Goal: Information Seeking & Learning: Learn about a topic

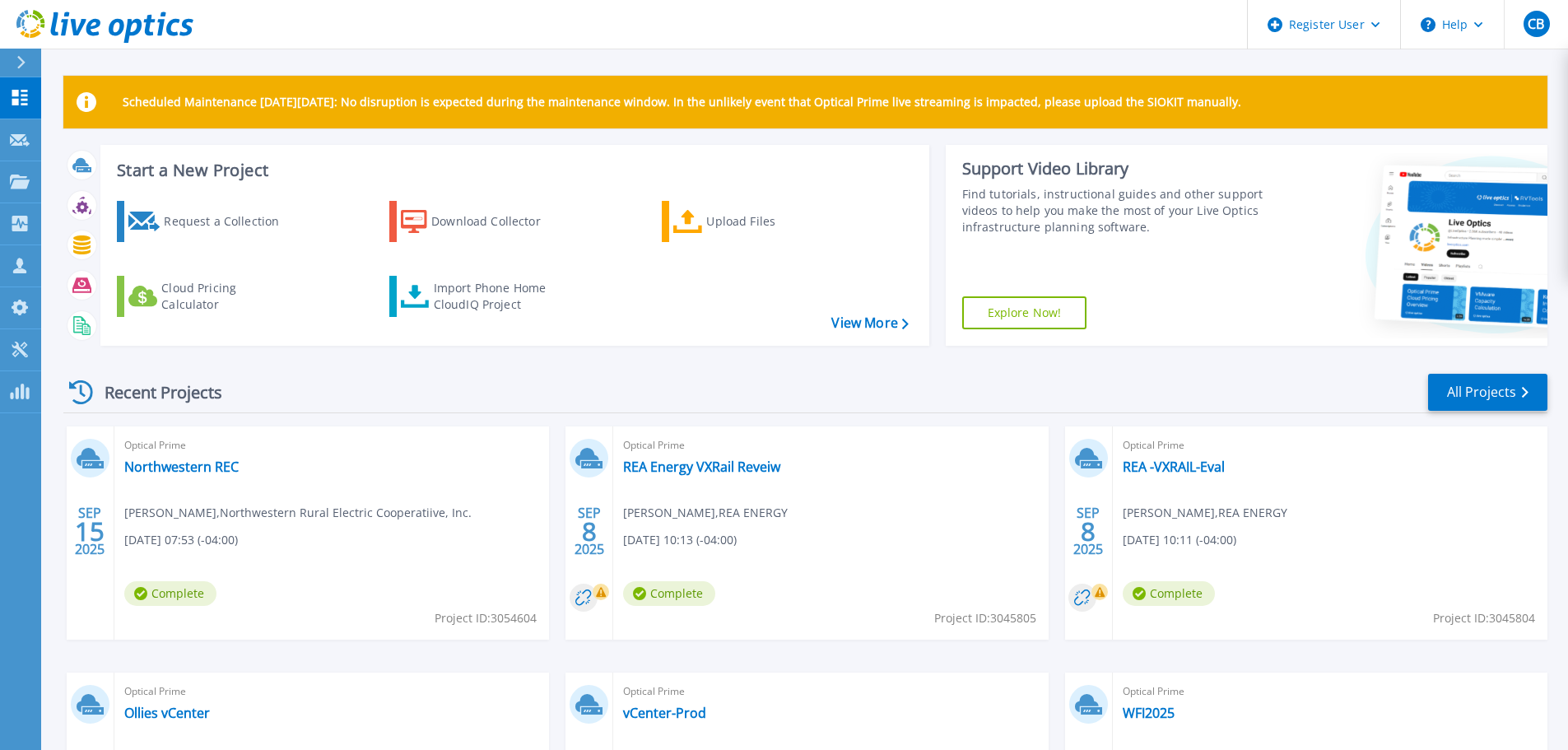
click at [16, 64] on div at bounding box center [28, 62] width 26 height 28
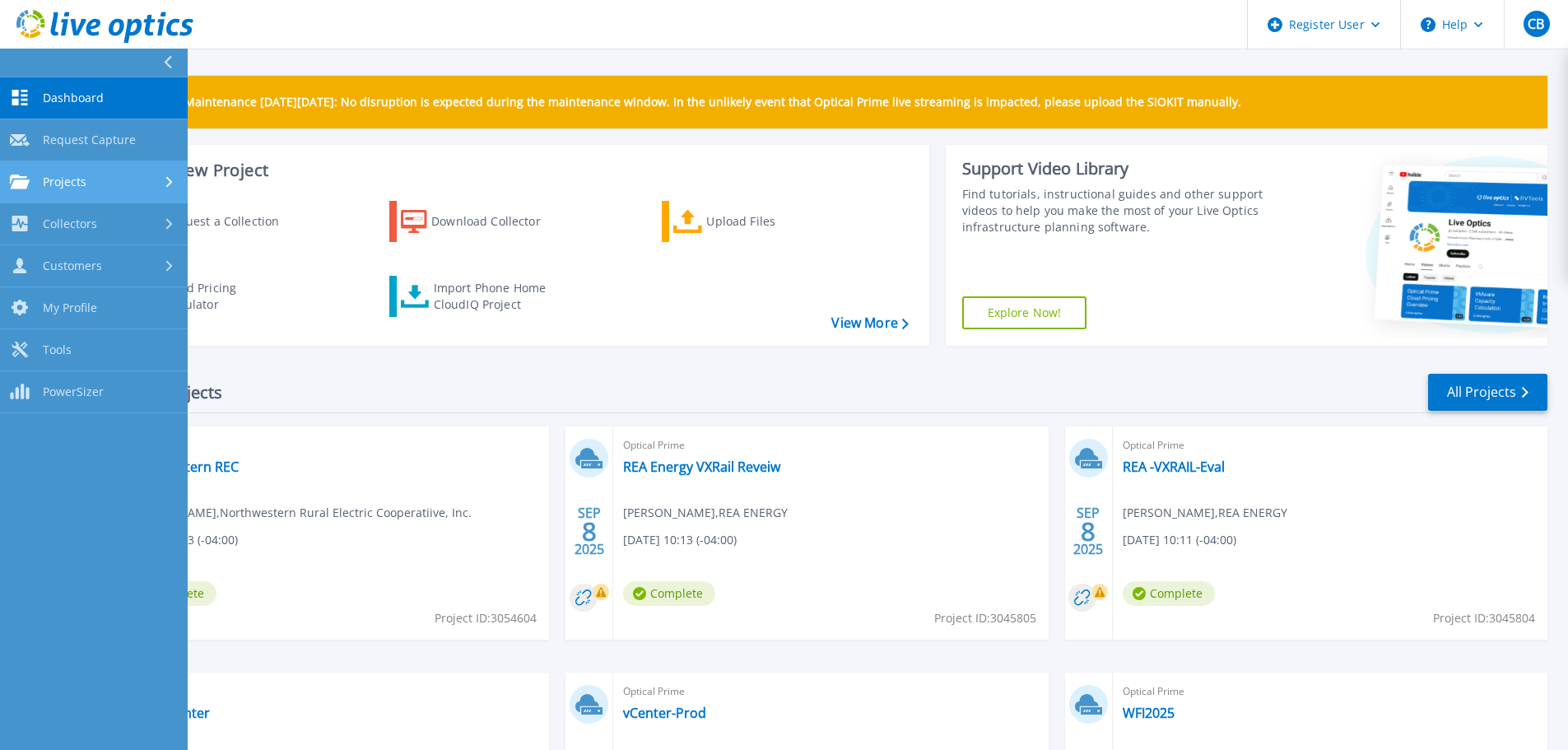
click at [110, 193] on link "Projects Projects" at bounding box center [94, 182] width 188 height 42
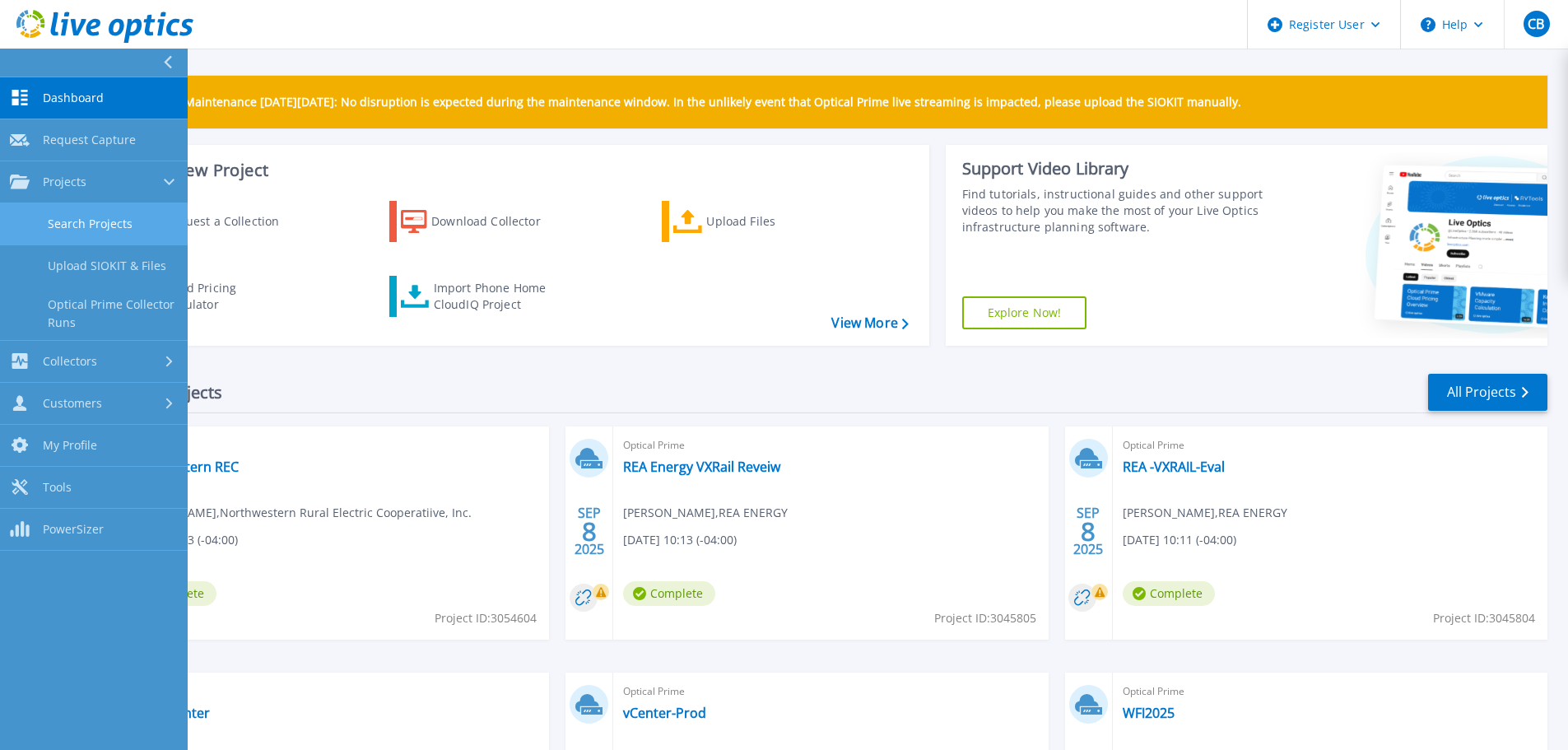
click at [116, 216] on link "Search Projects" at bounding box center [94, 224] width 188 height 42
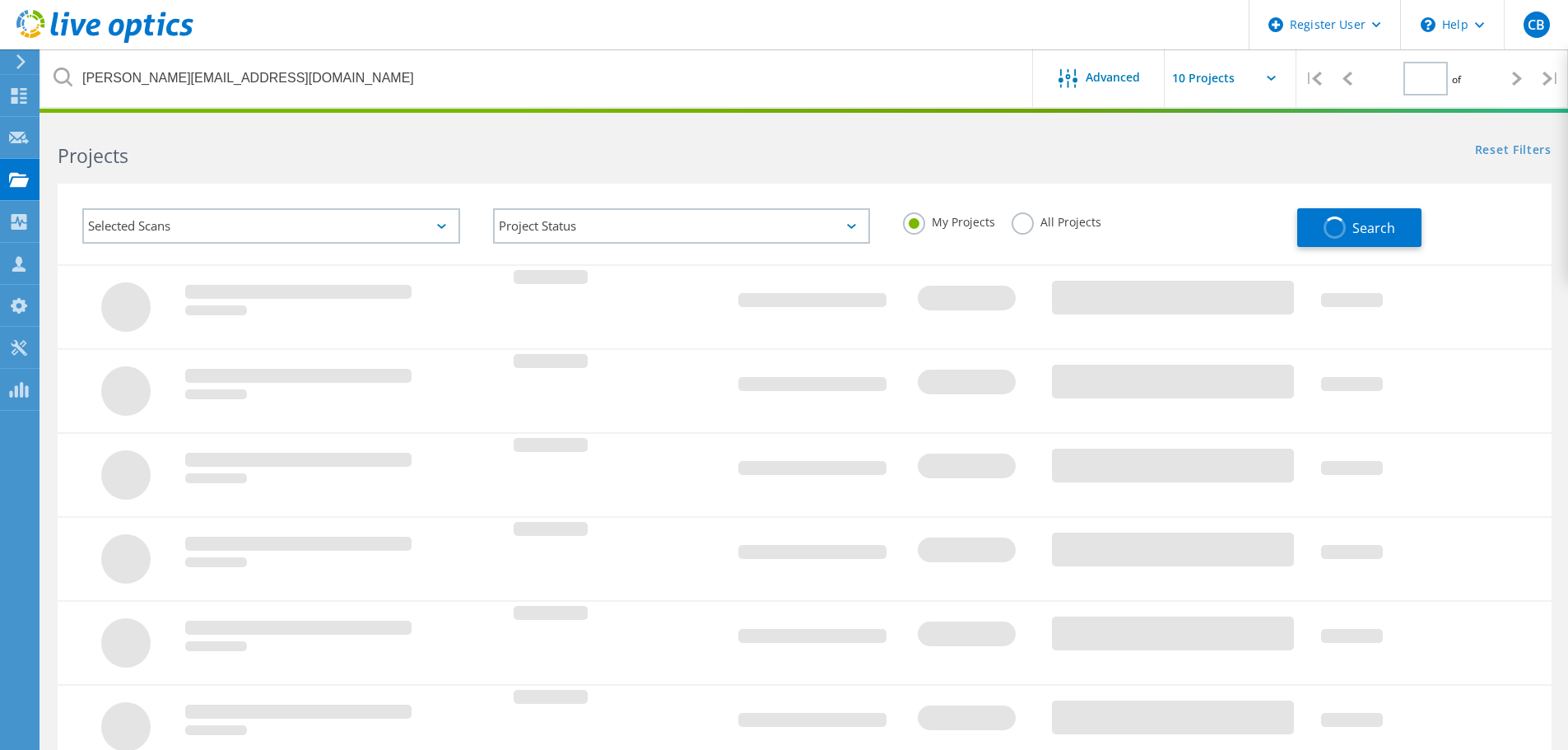
type input "1"
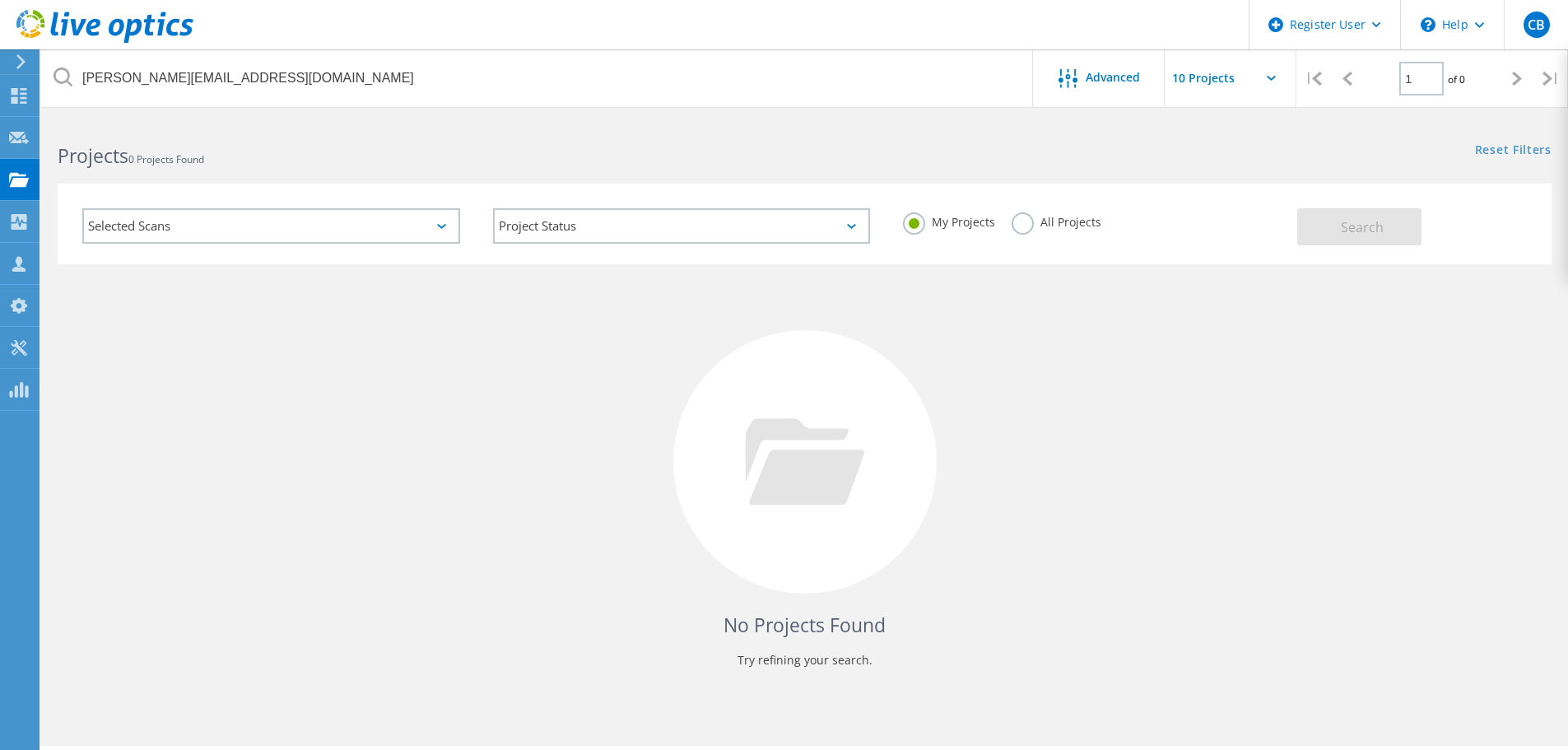
click at [1022, 203] on div "My Projects All Projects" at bounding box center [1092, 222] width 411 height 61
click at [1022, 220] on label "All Projects" at bounding box center [1056, 221] width 89 height 16
click at [0, 0] on input "All Projects" at bounding box center [0, 0] width 0 height 0
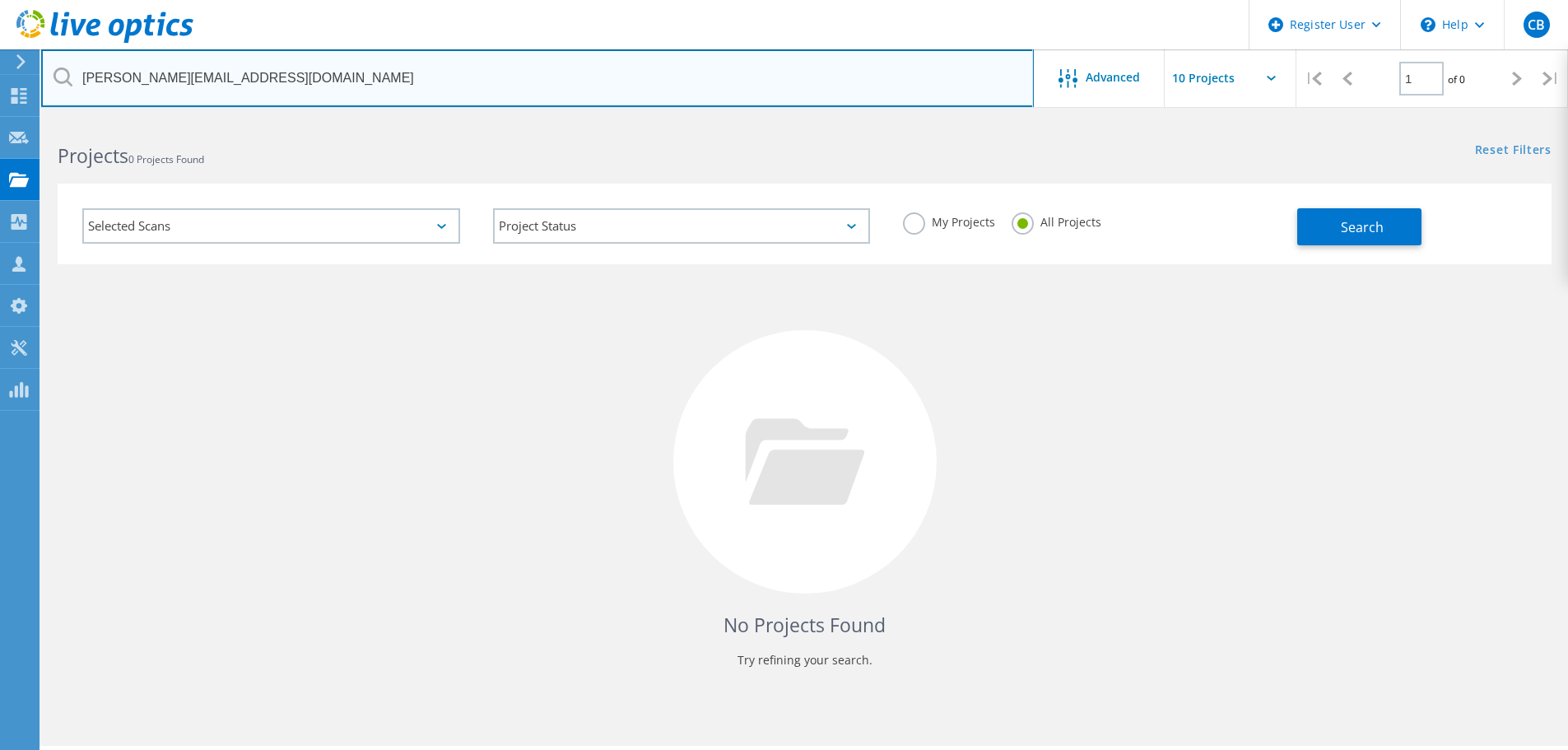
click at [801, 96] on input "Jeremy_Kelley@ccsenergy.com" at bounding box center [538, 78] width 993 height 58
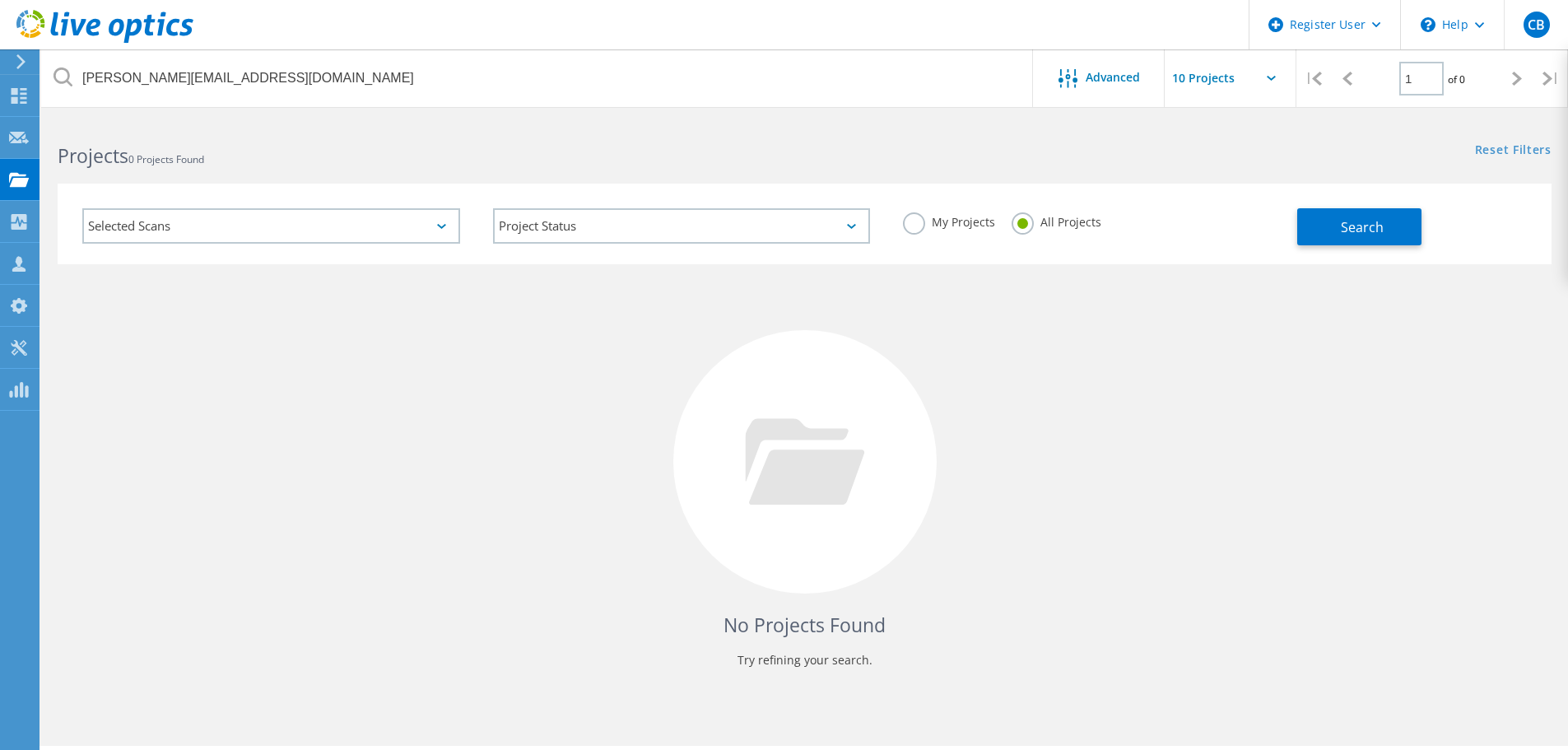
click at [916, 225] on label "My Projects" at bounding box center [948, 221] width 92 height 16
click at [0, 0] on input "My Projects" at bounding box center [0, 0] width 0 height 0
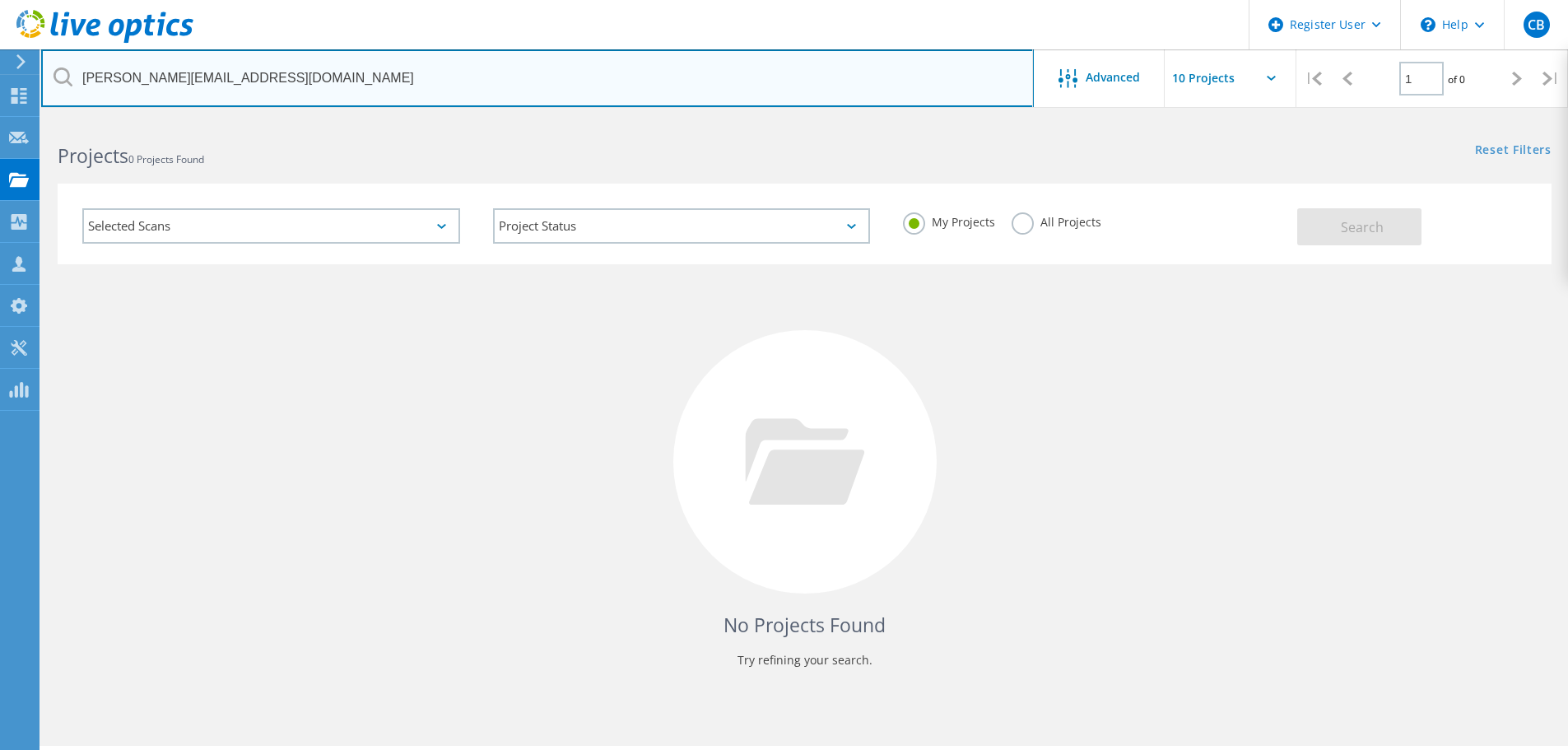
click at [752, 106] on input "Jeremy_Kelley@ccsenergy.com" at bounding box center [538, 78] width 993 height 58
click at [753, 108] on html "Register User \n Help Explore Helpful Articles Contact Support CB Dell User Chu…" at bounding box center [784, 397] width 1568 height 795
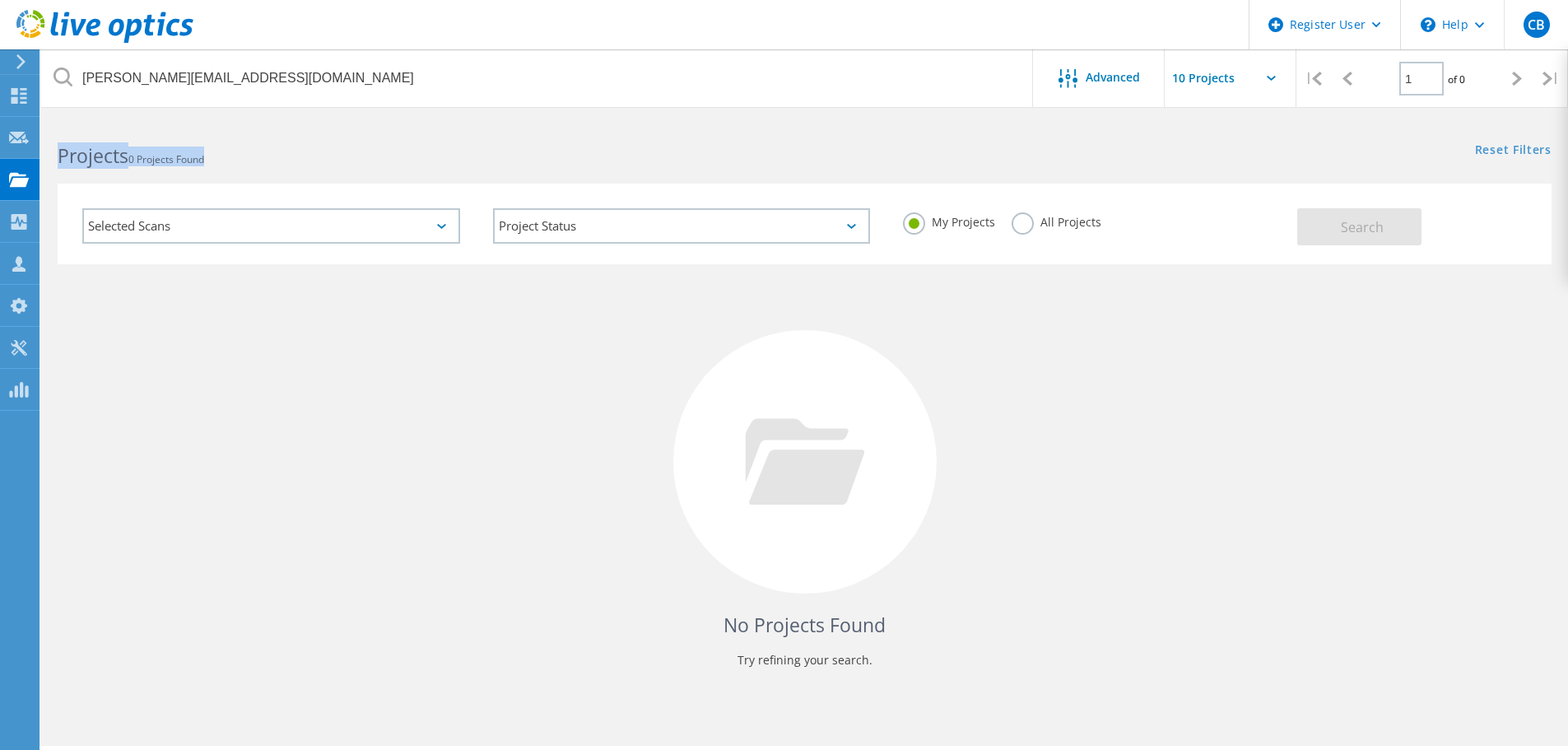
click at [753, 108] on html "Register User \n Help Explore Helpful Articles Contact Support CB Dell User Chu…" at bounding box center [784, 397] width 1568 height 795
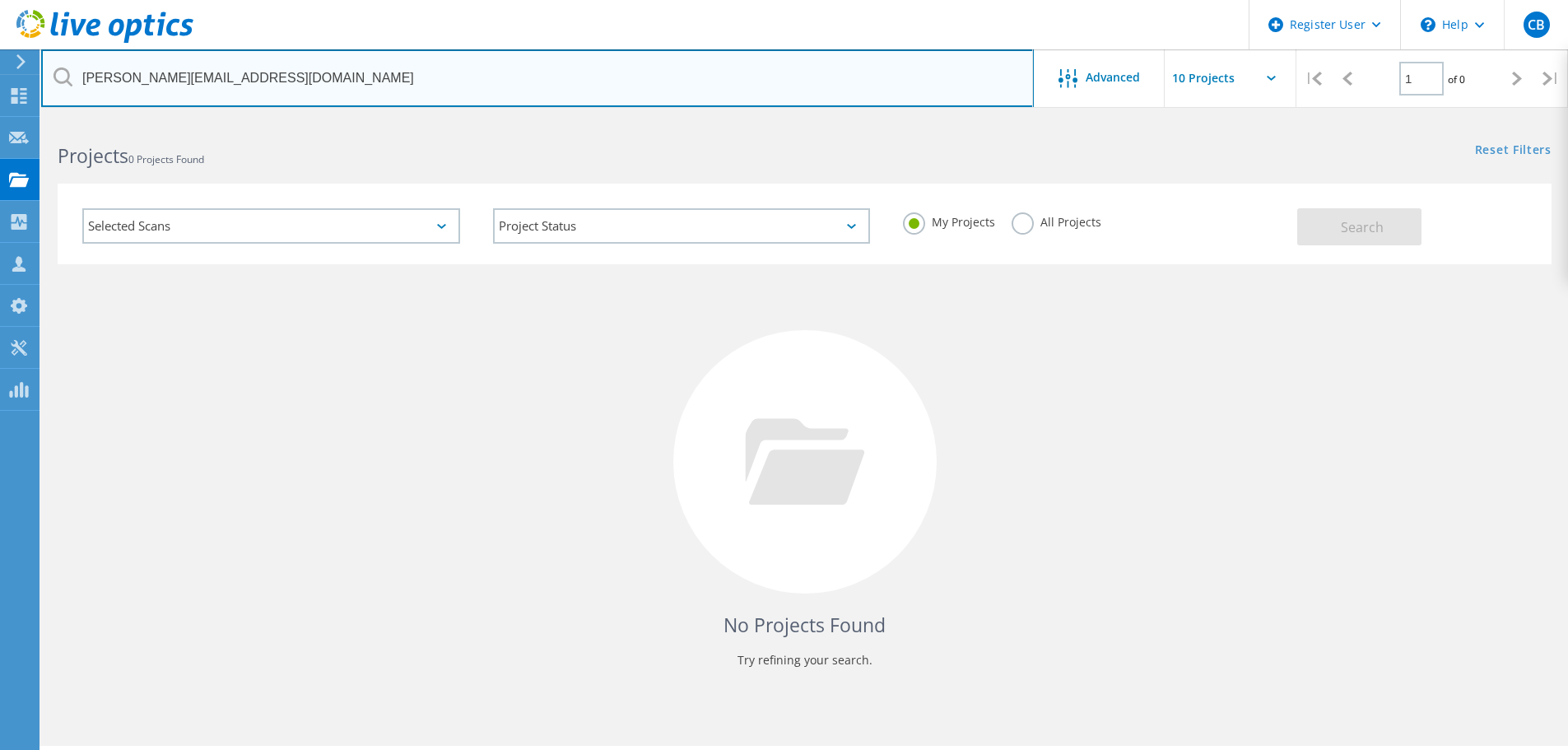
click at [701, 82] on input "Jeremy_Kelley@ccsenergy.com" at bounding box center [538, 78] width 993 height 58
click at [702, 94] on input "@burnhamholdings" at bounding box center [538, 78] width 993 height 58
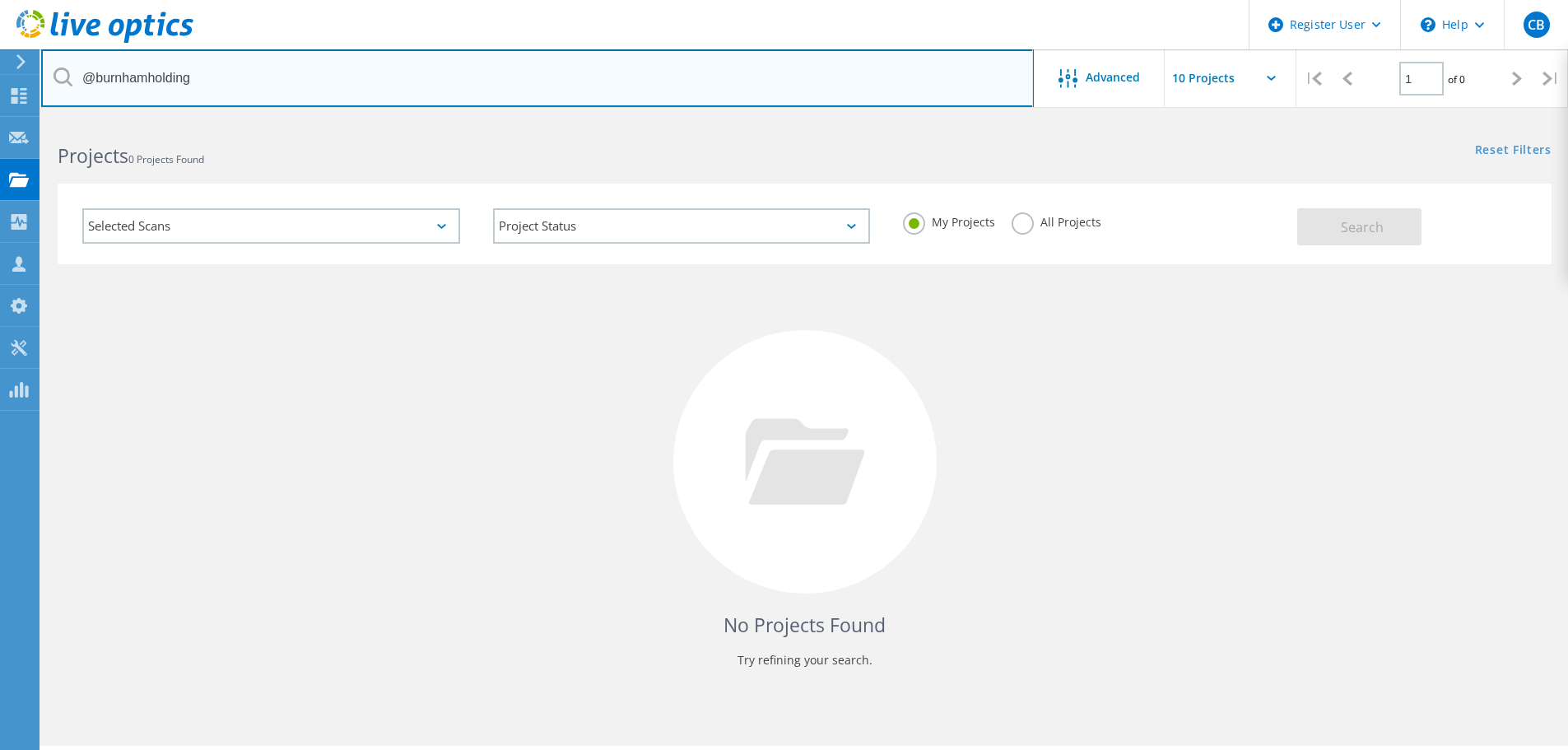
click at [913, 96] on input "@burnhamholding" at bounding box center [538, 78] width 993 height 58
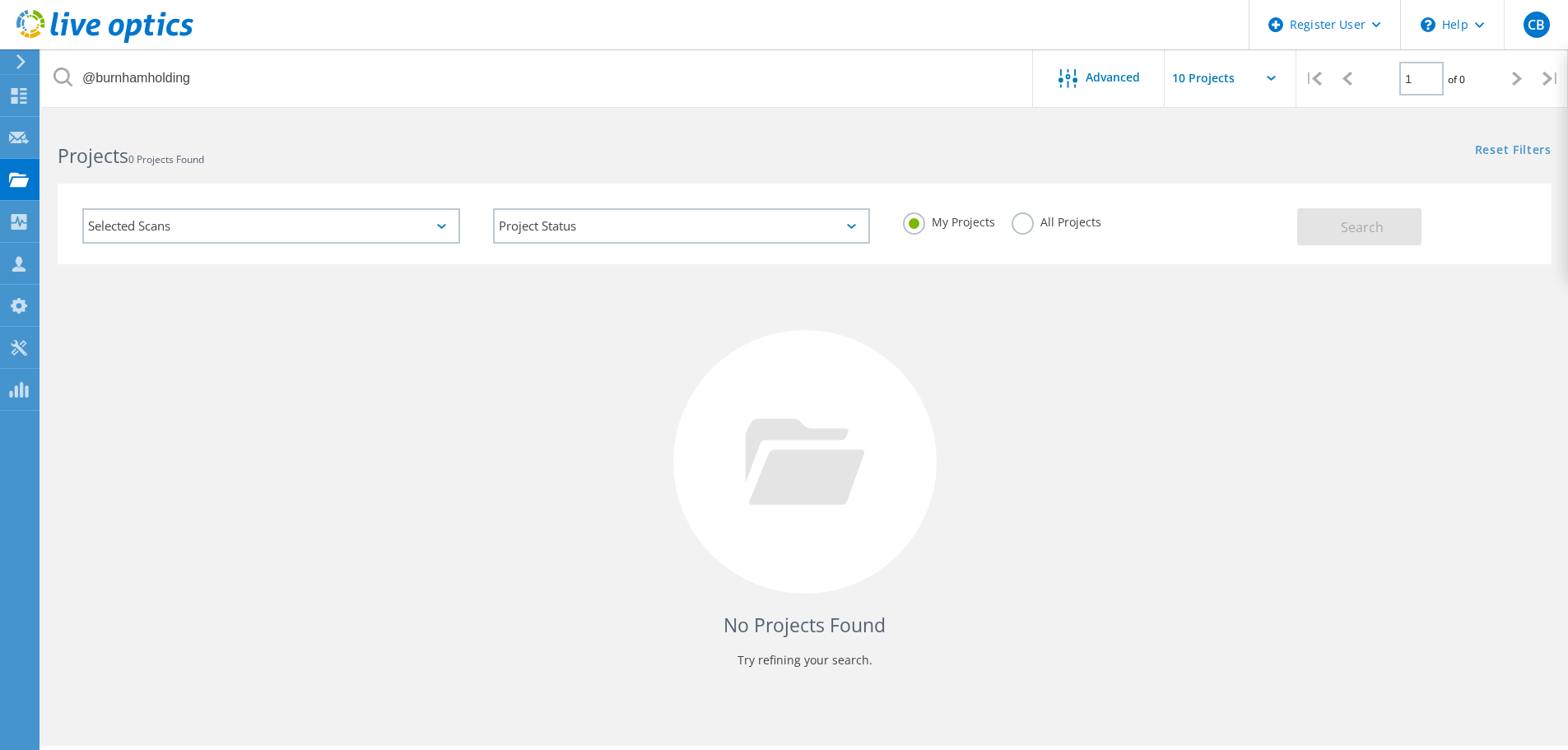
click at [1008, 225] on div "My Projects All Projects" at bounding box center [1092, 222] width 411 height 61
click at [1014, 225] on label "All Projects" at bounding box center [1056, 221] width 89 height 16
click at [0, 0] on input "All Projects" at bounding box center [0, 0] width 0 height 0
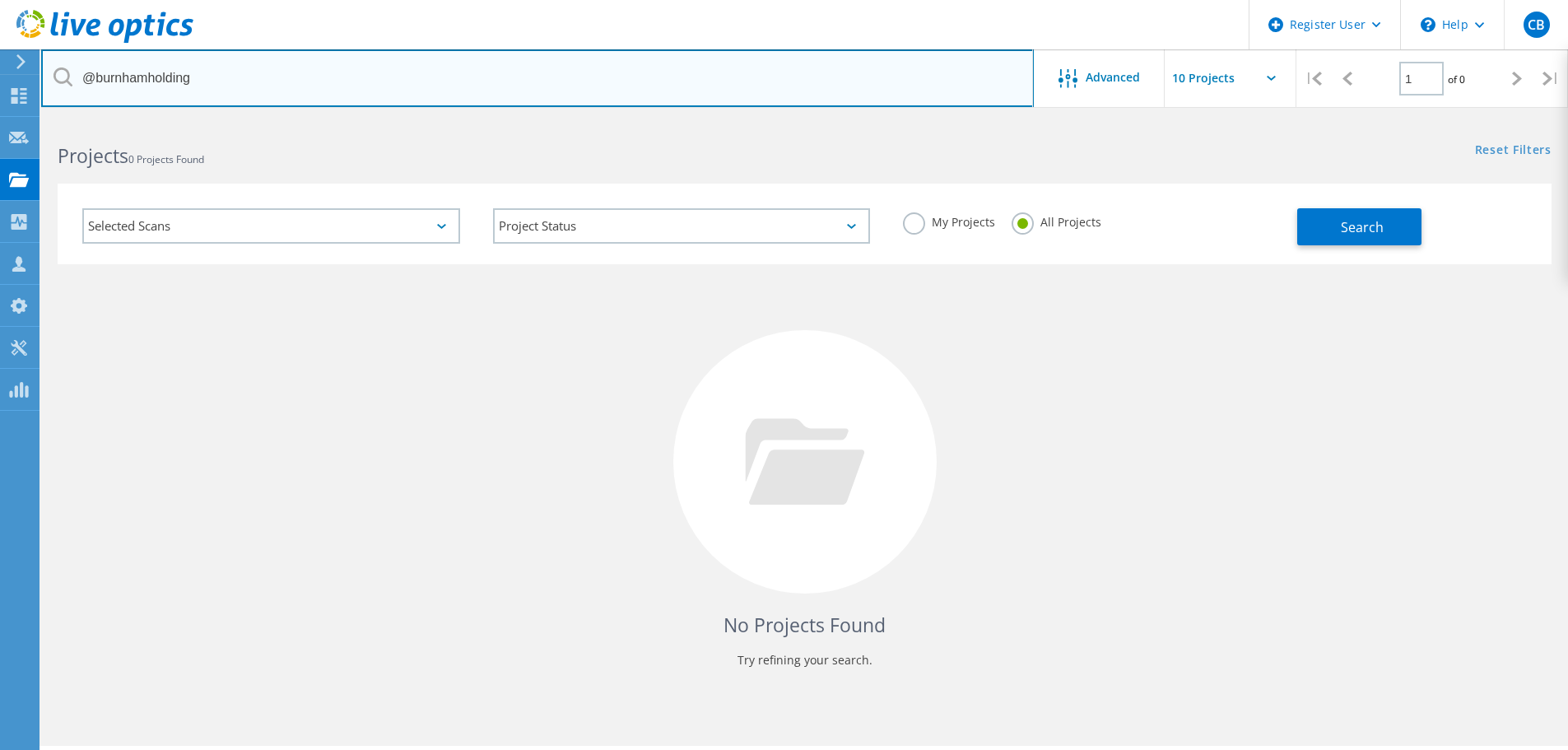
click at [788, 67] on input "@burnhamholding" at bounding box center [538, 78] width 993 height 58
paste input "[PERSON_NAME][EMAIL_ADDRESS][DOMAIN_NAME]"
type input "[PERSON_NAME][EMAIL_ADDRESS][DOMAIN_NAME]"
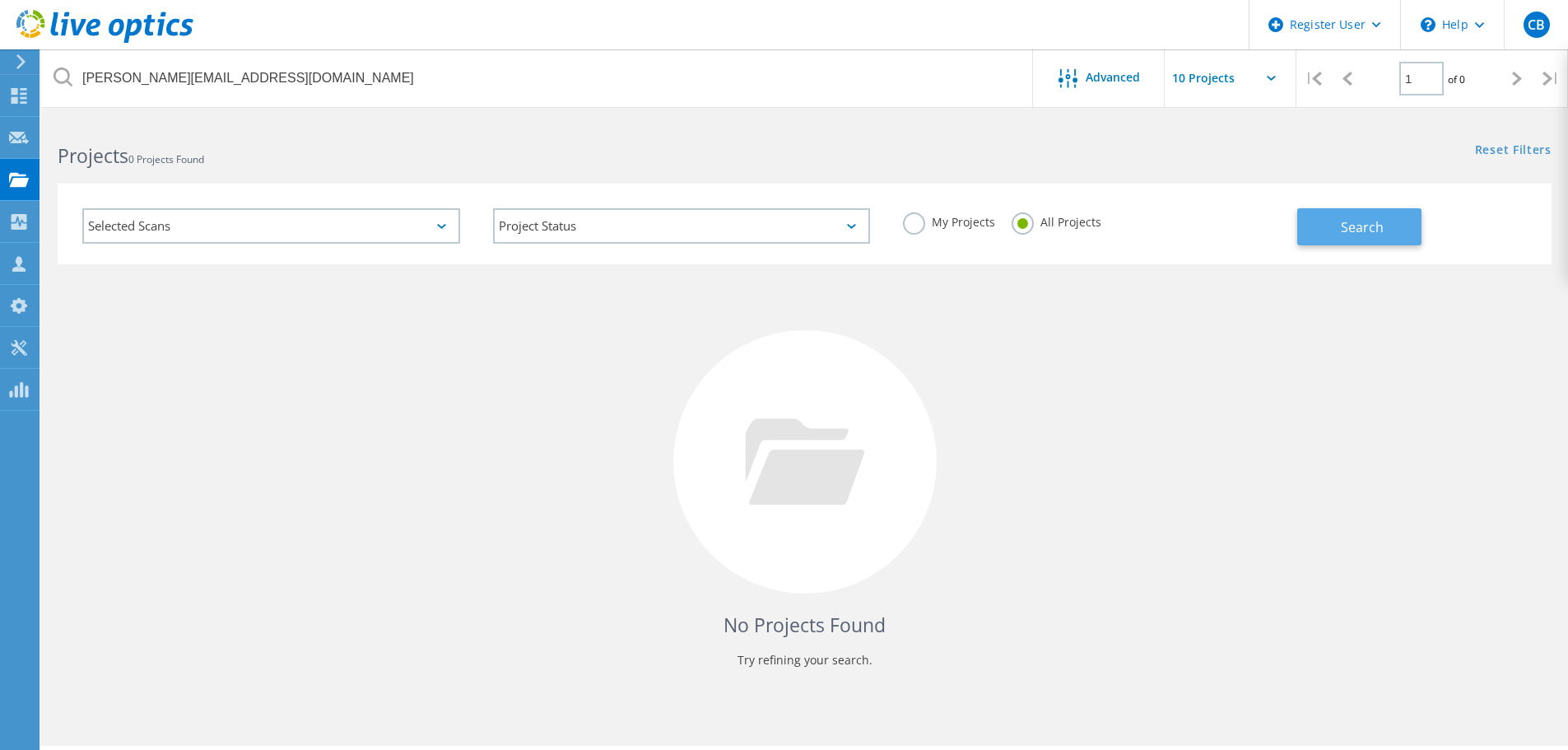
click at [1363, 229] on span "Search" at bounding box center [1363, 227] width 43 height 18
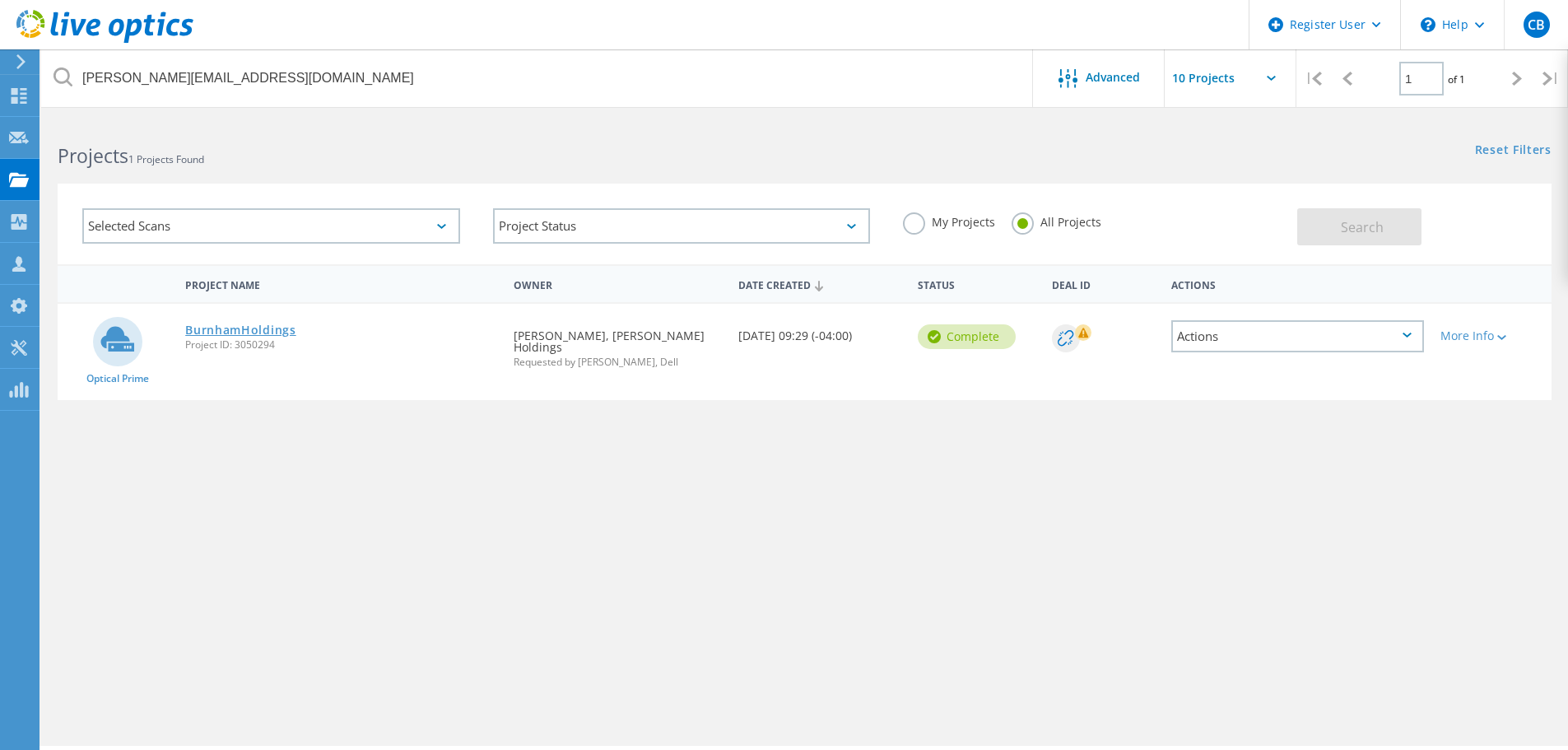
click at [293, 327] on link "BurnhamHoldings" at bounding box center [240, 329] width 111 height 12
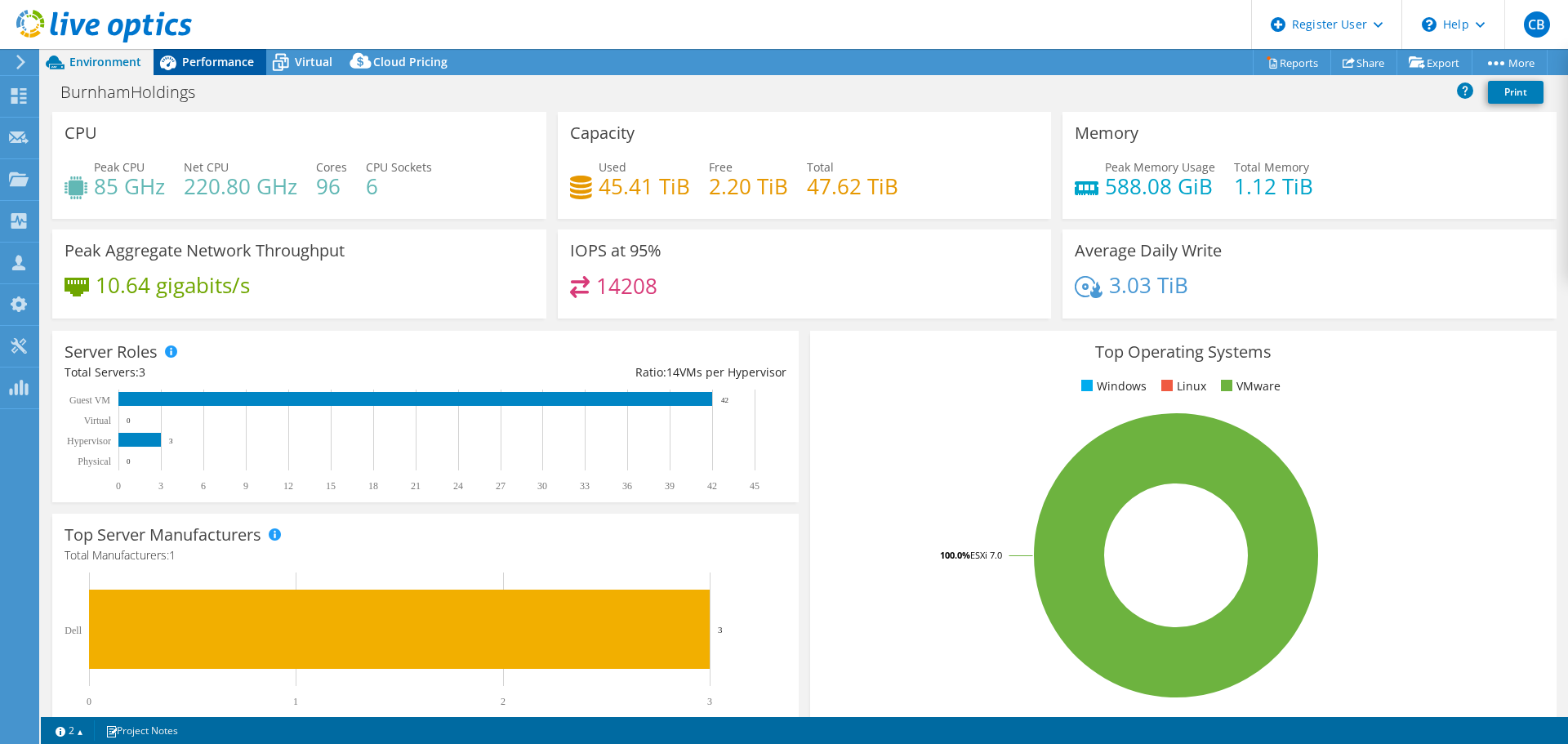
click at [257, 66] on div "Performance" at bounding box center [209, 61] width 113 height 26
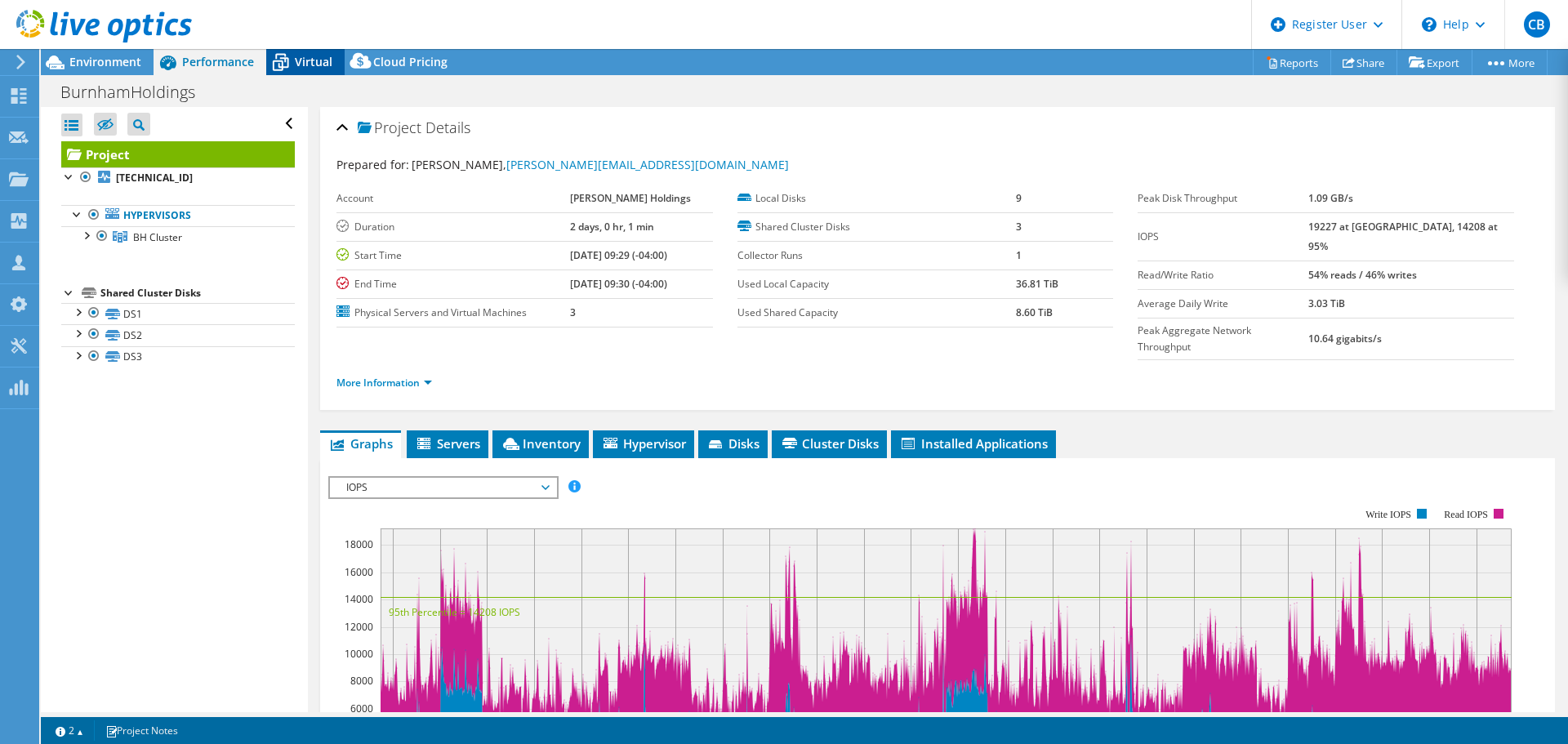
click at [323, 59] on span "Virtual" at bounding box center [314, 62] width 37 height 16
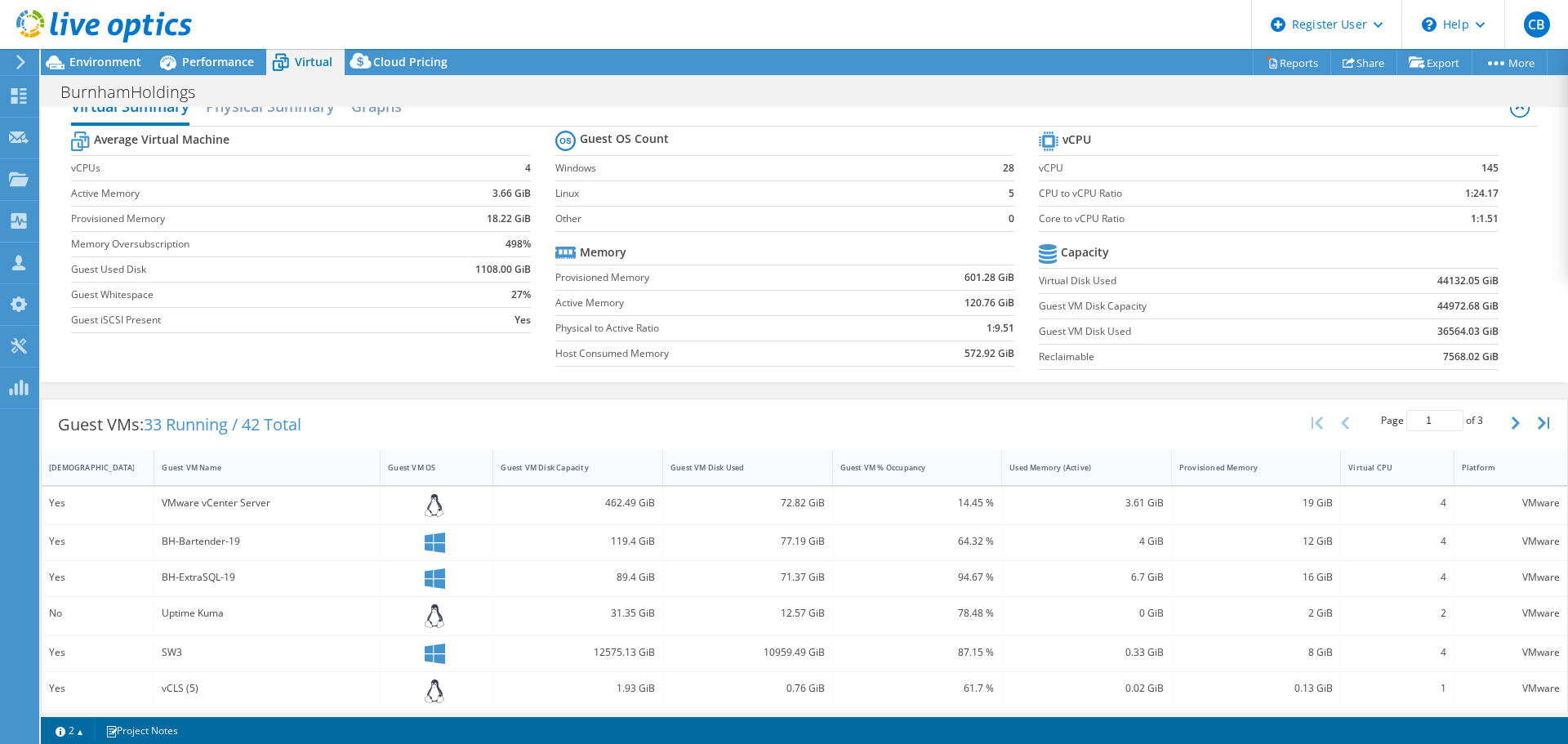
scroll to position [28, 0]
click at [1437, 334] on b "36564.03 GiB" at bounding box center [1467, 332] width 61 height 16
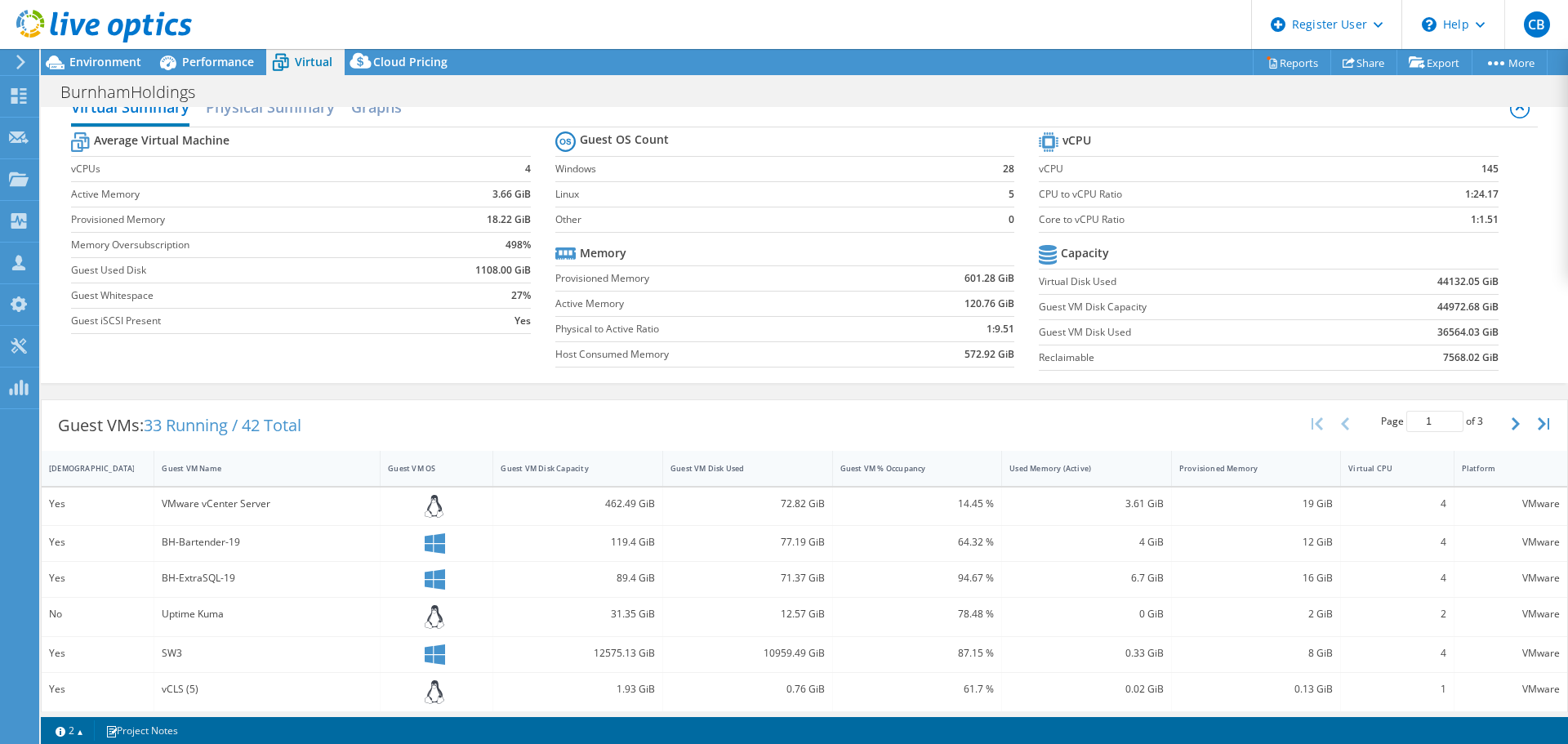
click at [1437, 334] on b "36564.03 GiB" at bounding box center [1467, 332] width 61 height 16
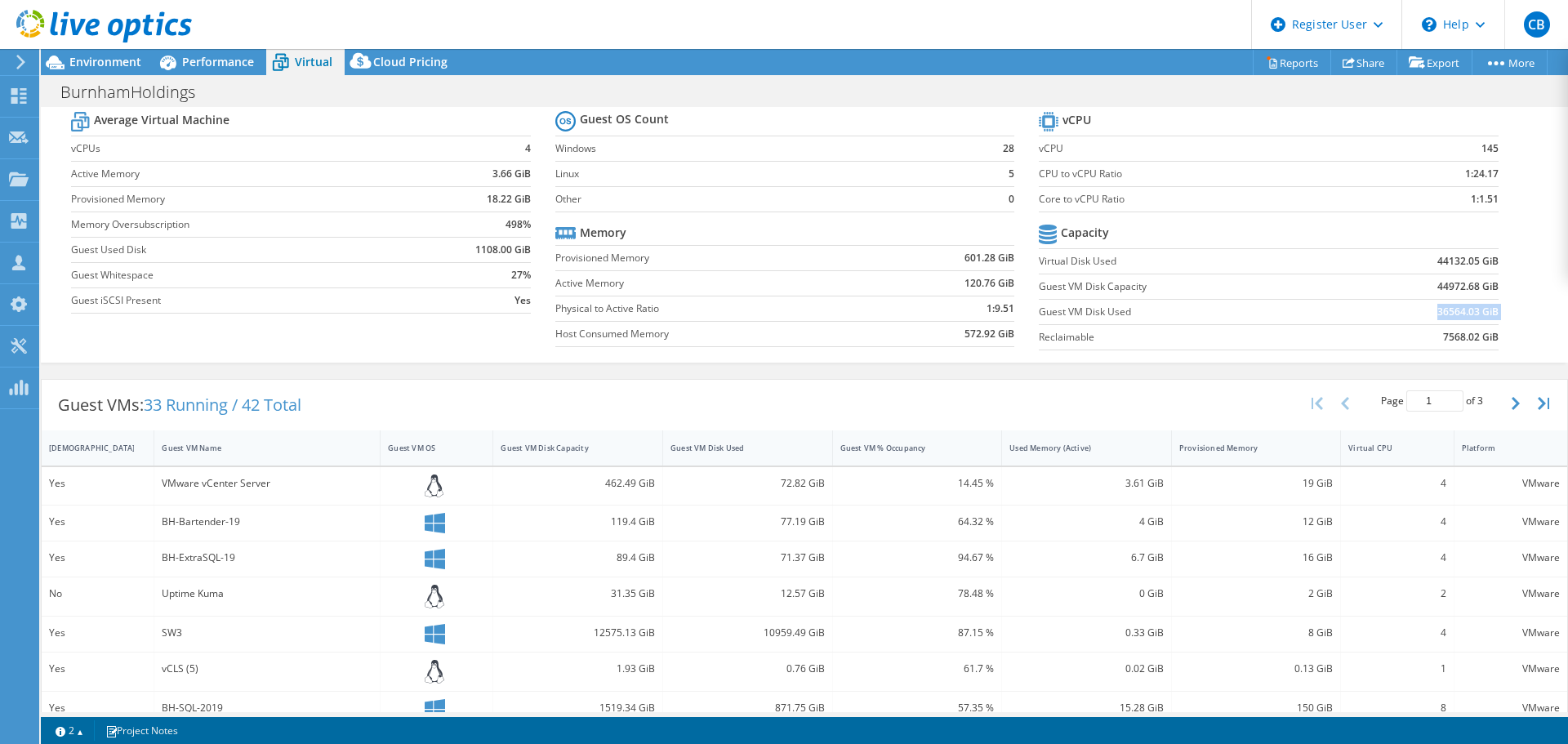
scroll to position [0, 0]
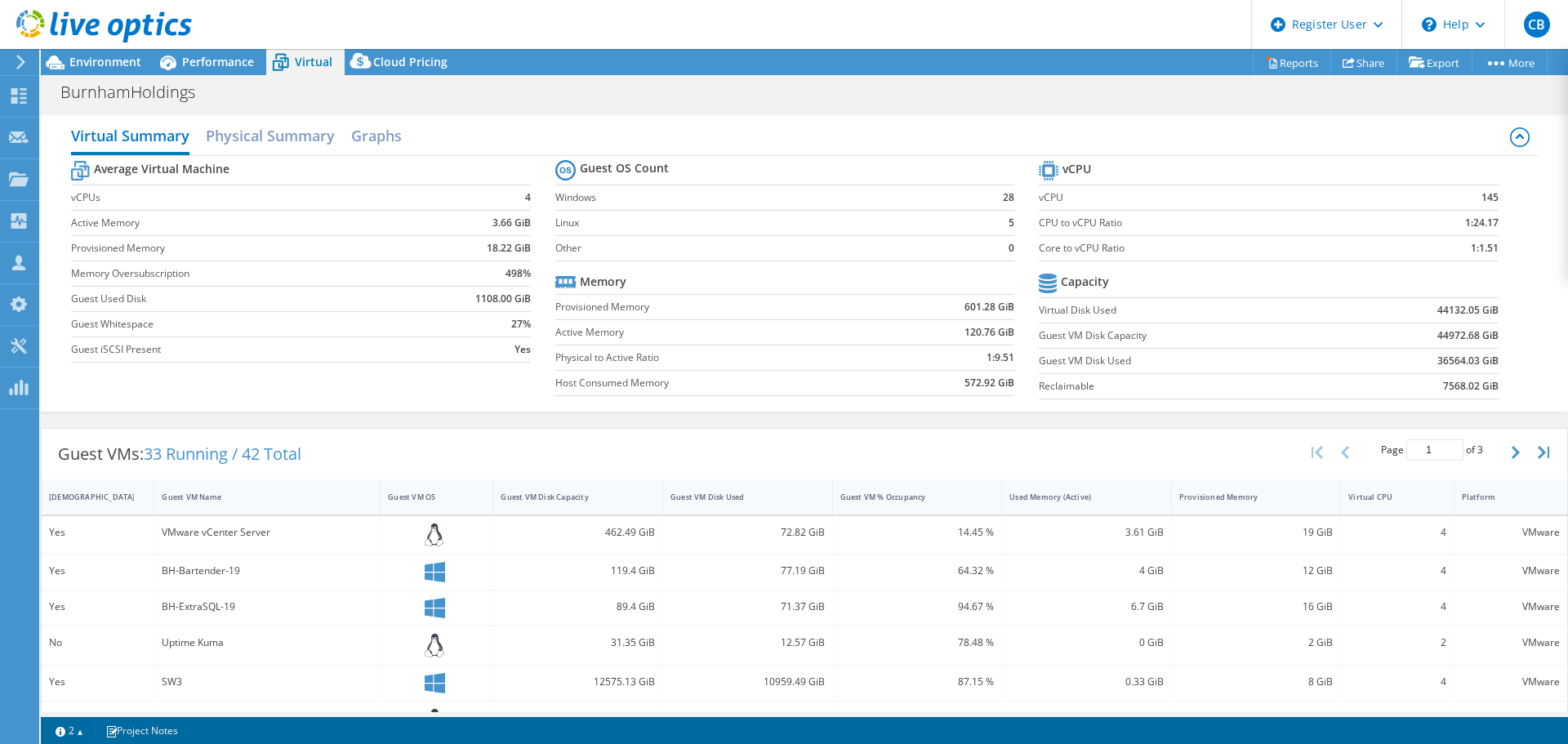
click at [1454, 347] on td "44972.68 GiB" at bounding box center [1418, 335] width 159 height 26
click at [1454, 360] on b "36564.03 GiB" at bounding box center [1467, 360] width 61 height 16
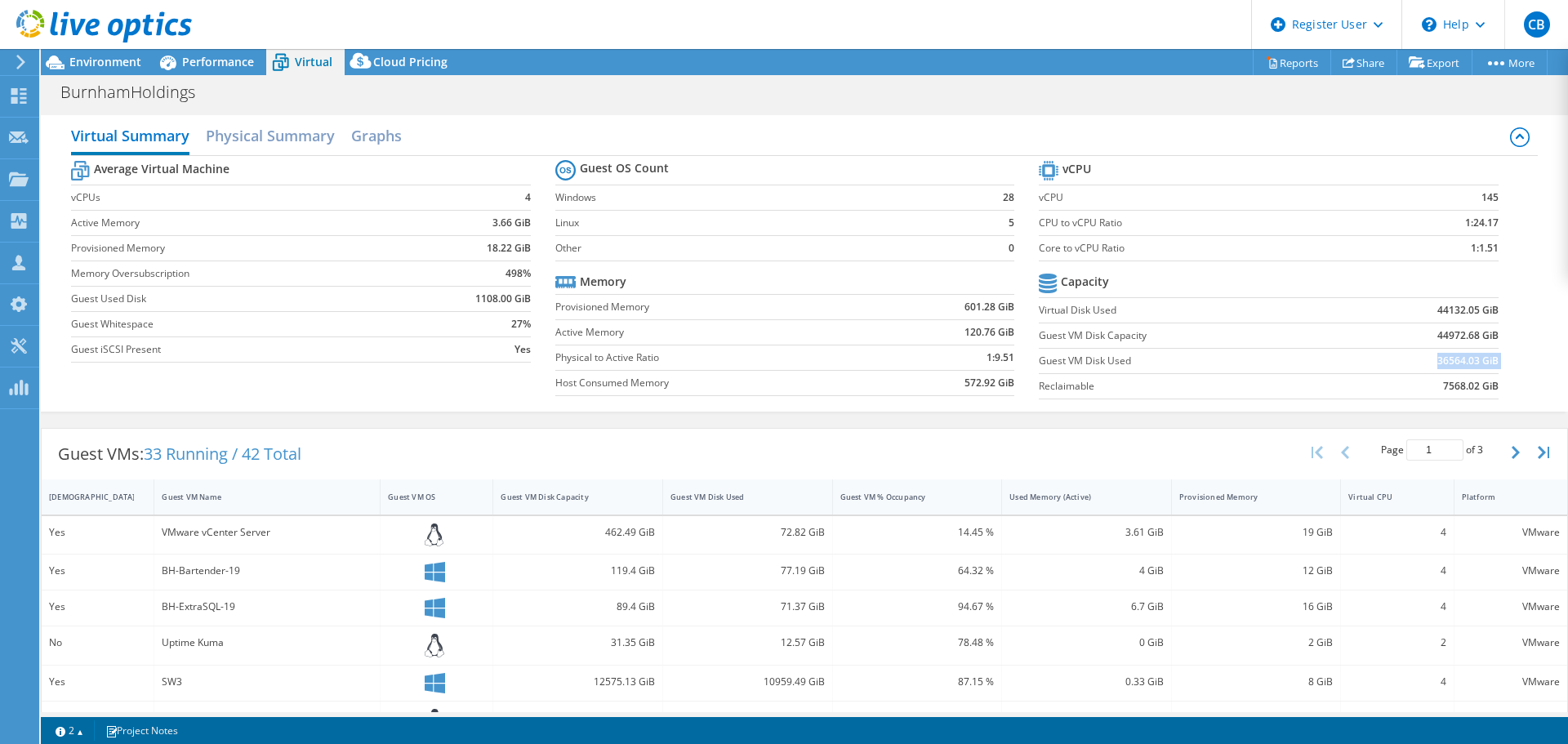
click at [1454, 360] on b "36564.03 GiB" at bounding box center [1467, 360] width 61 height 16
click at [1455, 361] on b "36564.03 GiB" at bounding box center [1467, 360] width 61 height 16
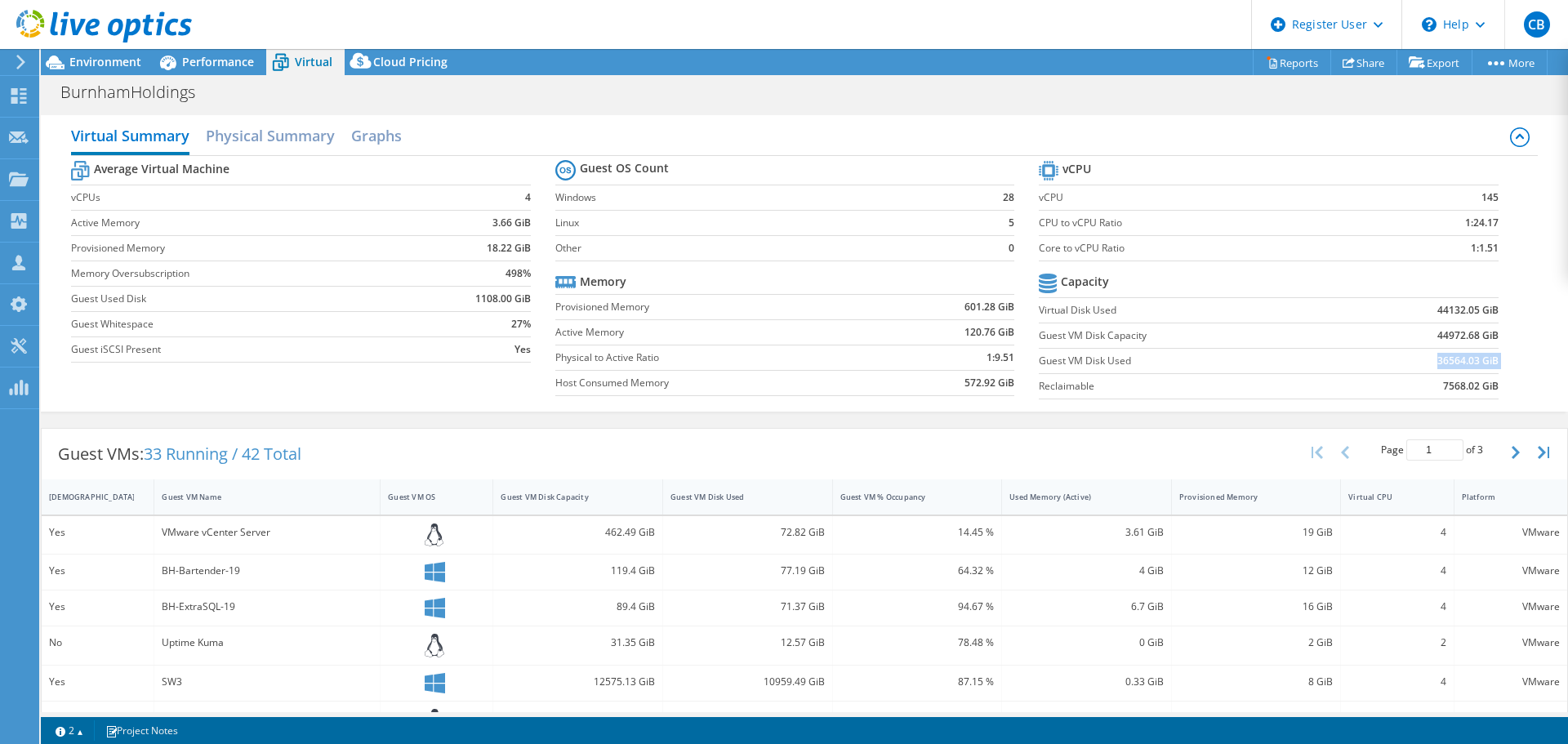
click at [1456, 363] on b "36564.03 GiB" at bounding box center [1467, 360] width 61 height 16
click at [1449, 362] on b "36564.03 GiB" at bounding box center [1467, 360] width 61 height 16
click at [1450, 362] on b "36564.03 GiB" at bounding box center [1467, 360] width 61 height 16
click at [1437, 353] on b "36564.03 GiB" at bounding box center [1467, 360] width 61 height 16
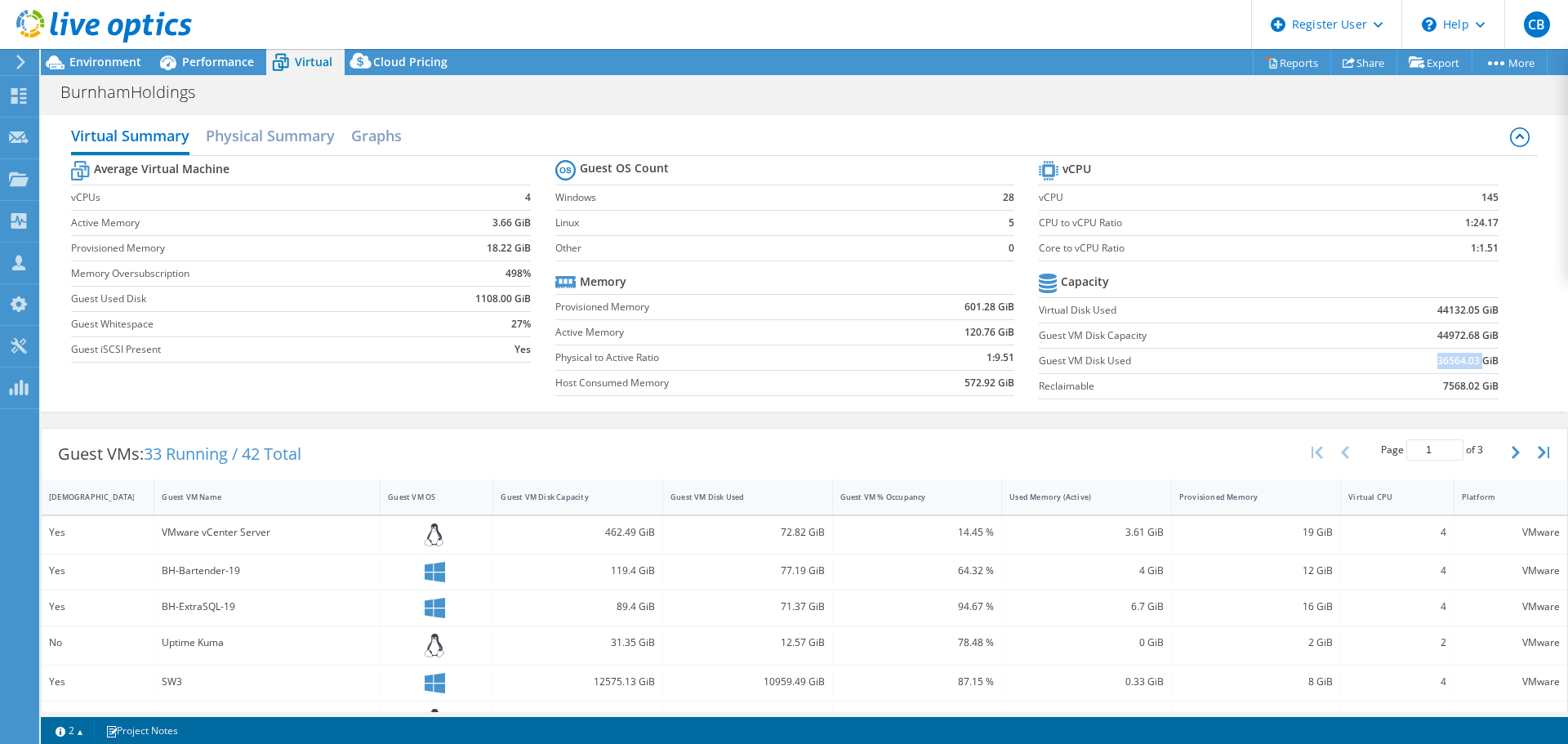
click at [1437, 353] on b "36564.03 GiB" at bounding box center [1467, 360] width 61 height 16
click at [985, 446] on div "Guest VMs: 33 Running / 42 Total Page 1 of 3 5 rows 10 rows 20 rows 25 rows 50 …" at bounding box center [804, 453] width 1525 height 50
click at [110, 53] on div at bounding box center [96, 27] width 192 height 55
click at [109, 57] on span "Environment" at bounding box center [105, 62] width 72 height 16
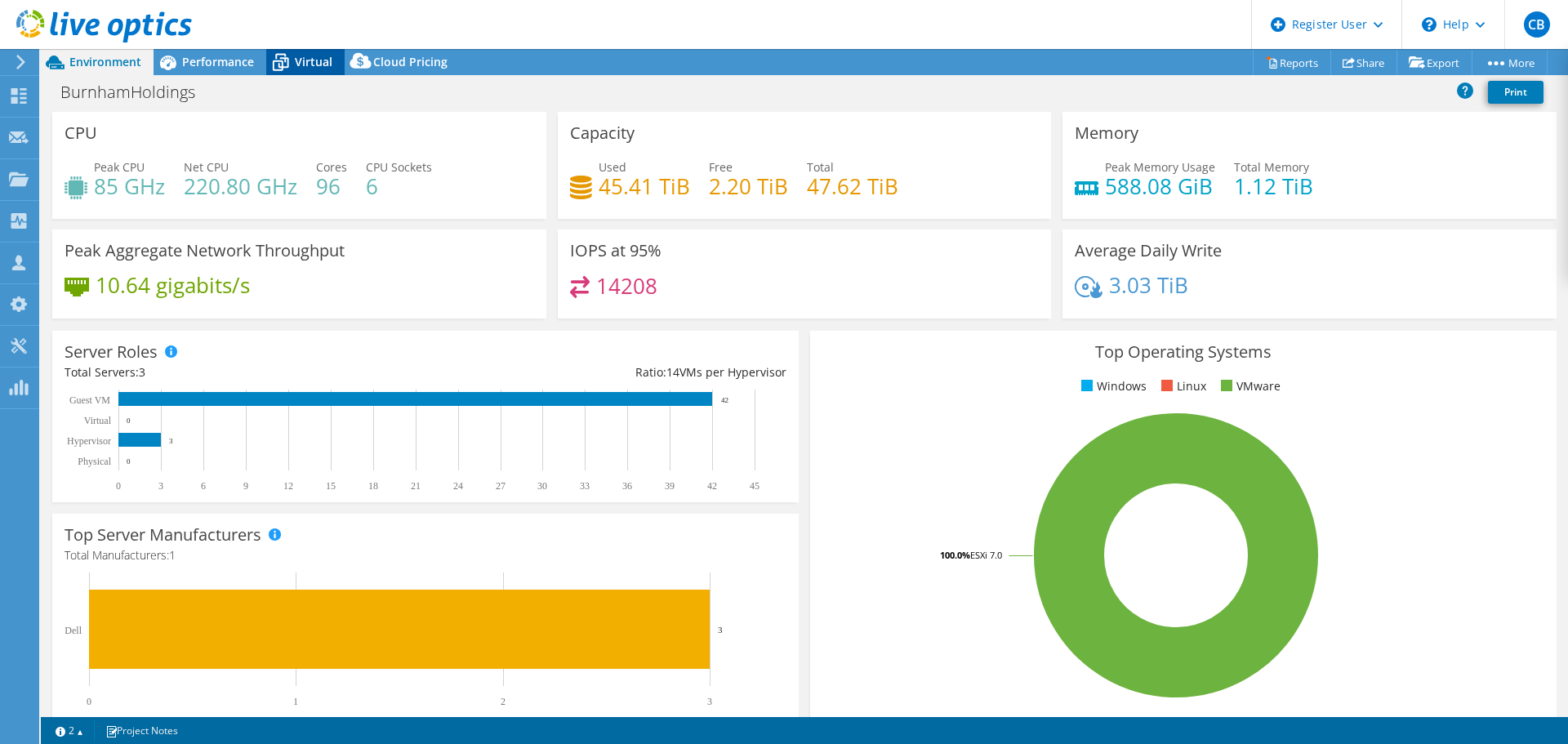
click at [318, 69] on div "Virtual" at bounding box center [306, 61] width 78 height 26
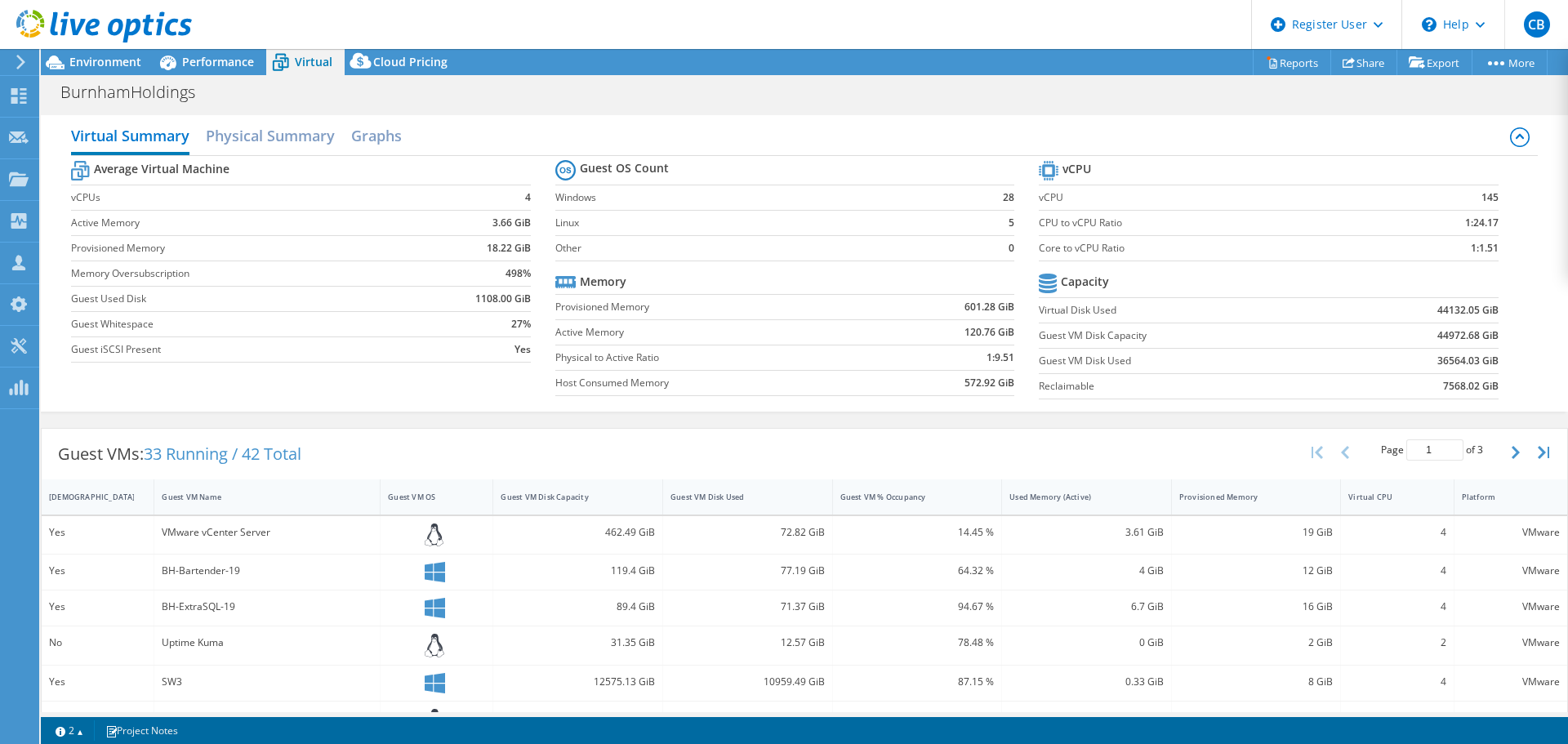
click at [1449, 364] on b "36564.03 GiB" at bounding box center [1467, 360] width 61 height 16
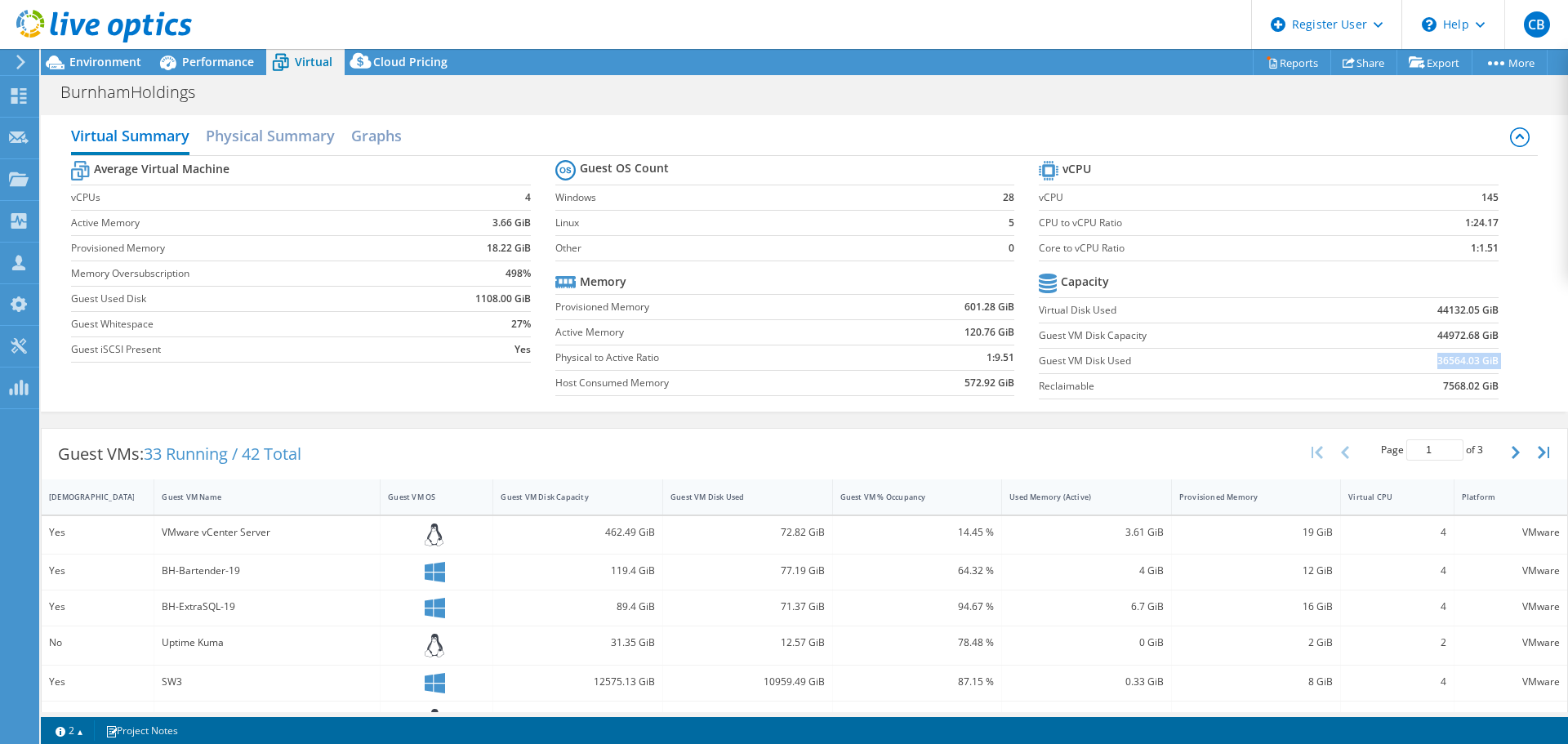
click at [1477, 364] on b "36564.03 GiB" at bounding box center [1467, 360] width 61 height 16
drag, startPoint x: 1436, startPoint y: 359, endPoint x: 1419, endPoint y: 355, distance: 17.5
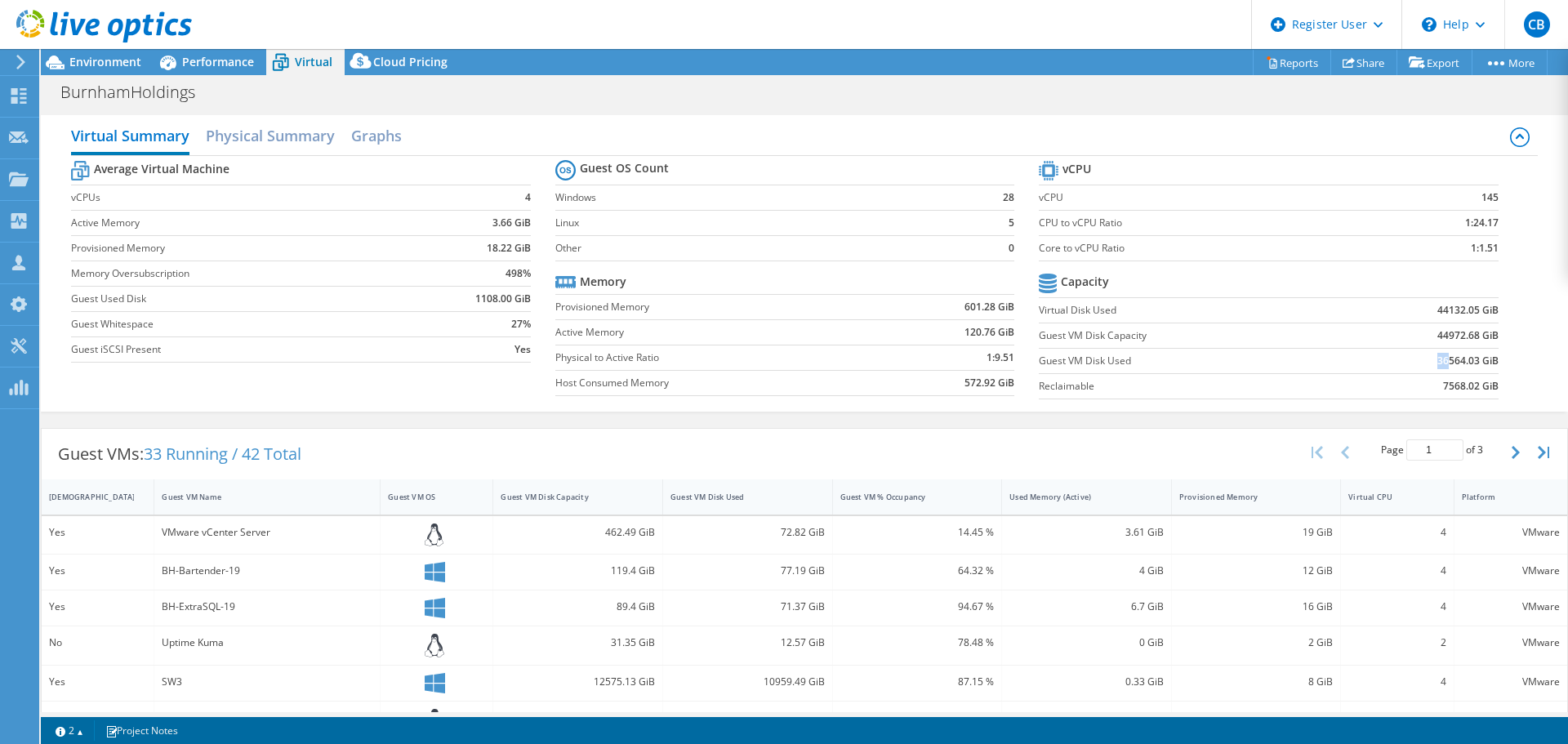
click at [1419, 355] on td "36564.03 GiB" at bounding box center [1418, 360] width 159 height 26
click at [81, 64] on span "Environment" at bounding box center [105, 62] width 72 height 16
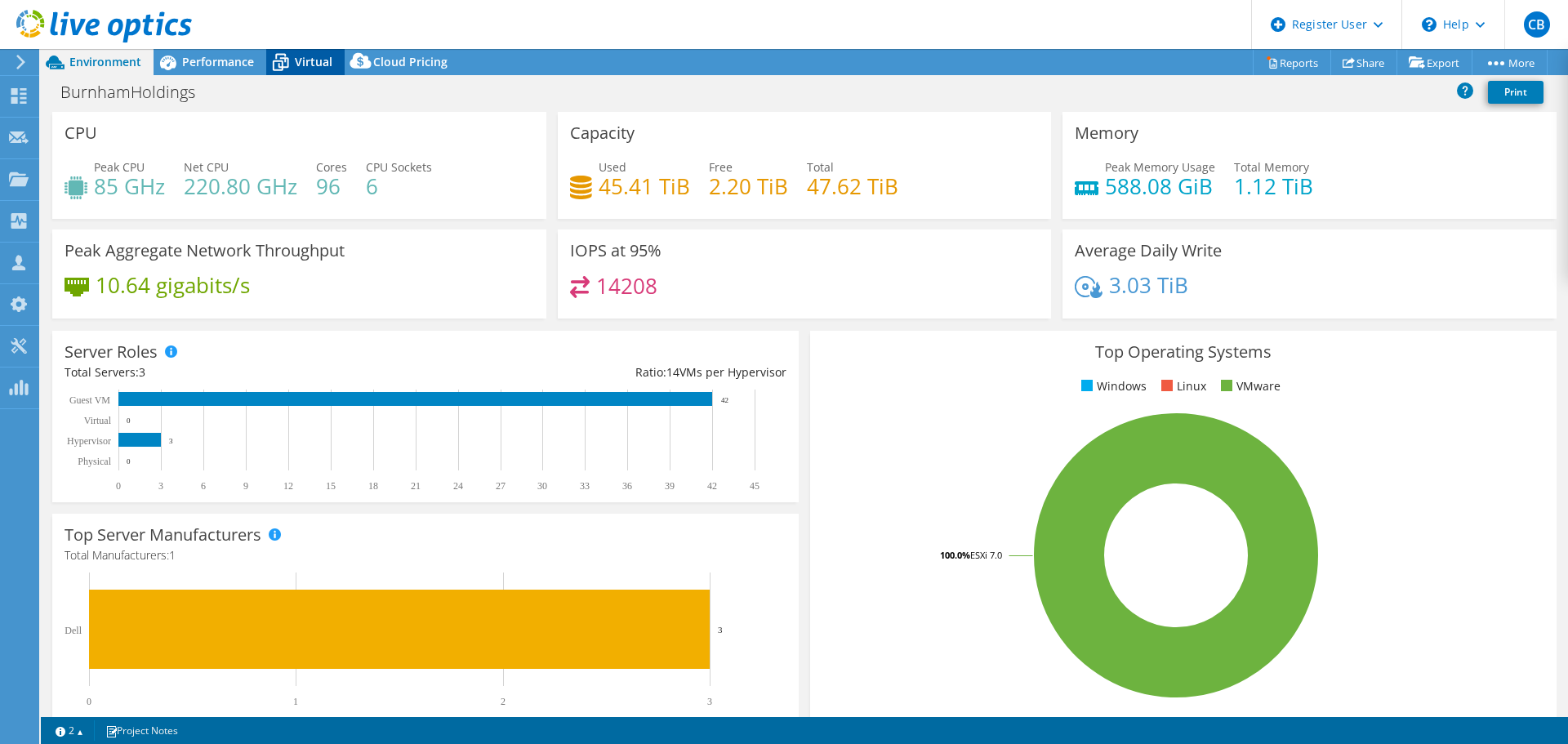
click at [314, 74] on div "Virtual" at bounding box center [306, 61] width 78 height 26
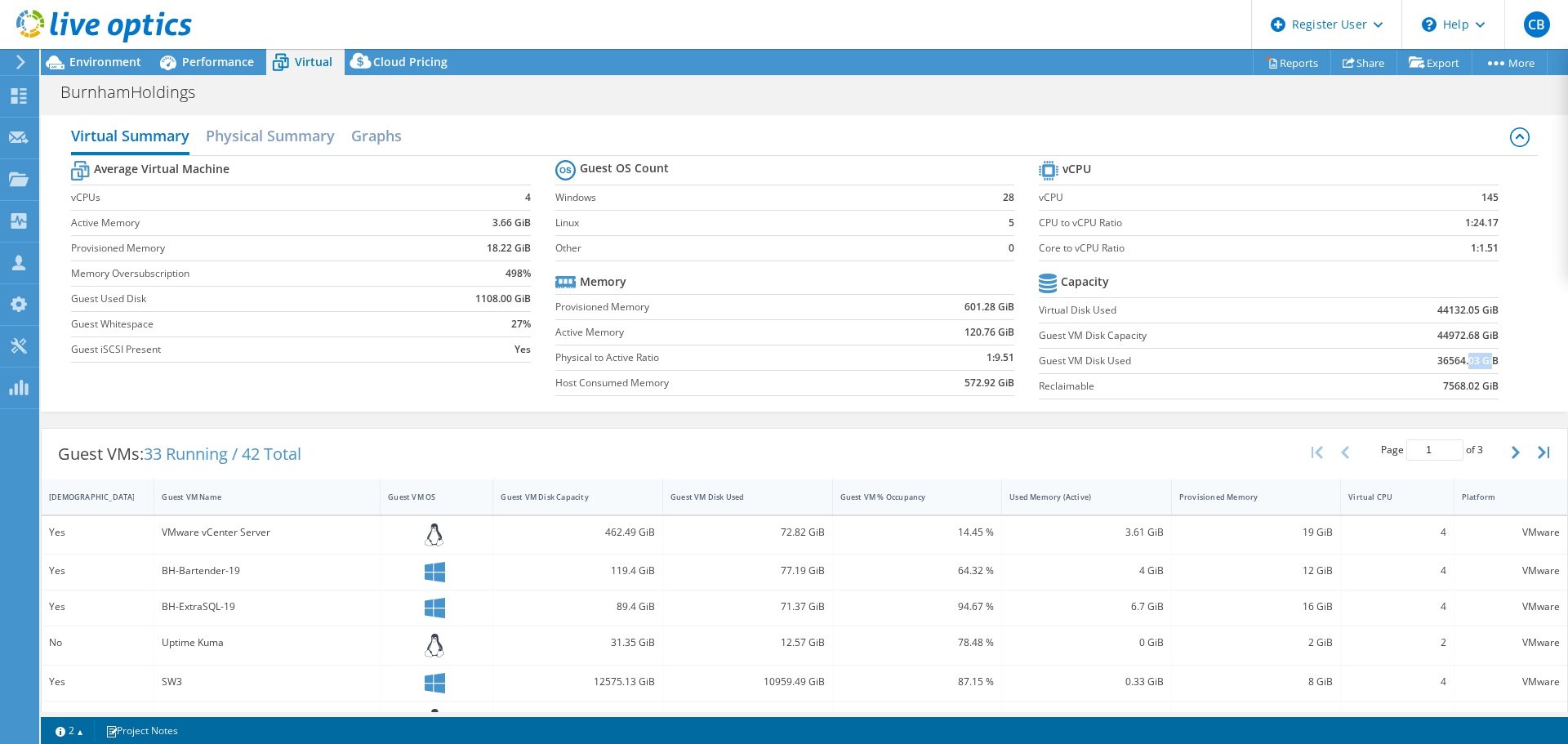
drag, startPoint x: 1479, startPoint y: 357, endPoint x: 1458, endPoint y: 362, distance: 21.6
click at [1458, 362] on b "36564.03 GiB" at bounding box center [1467, 360] width 61 height 16
